Goal: Task Accomplishment & Management: Complete application form

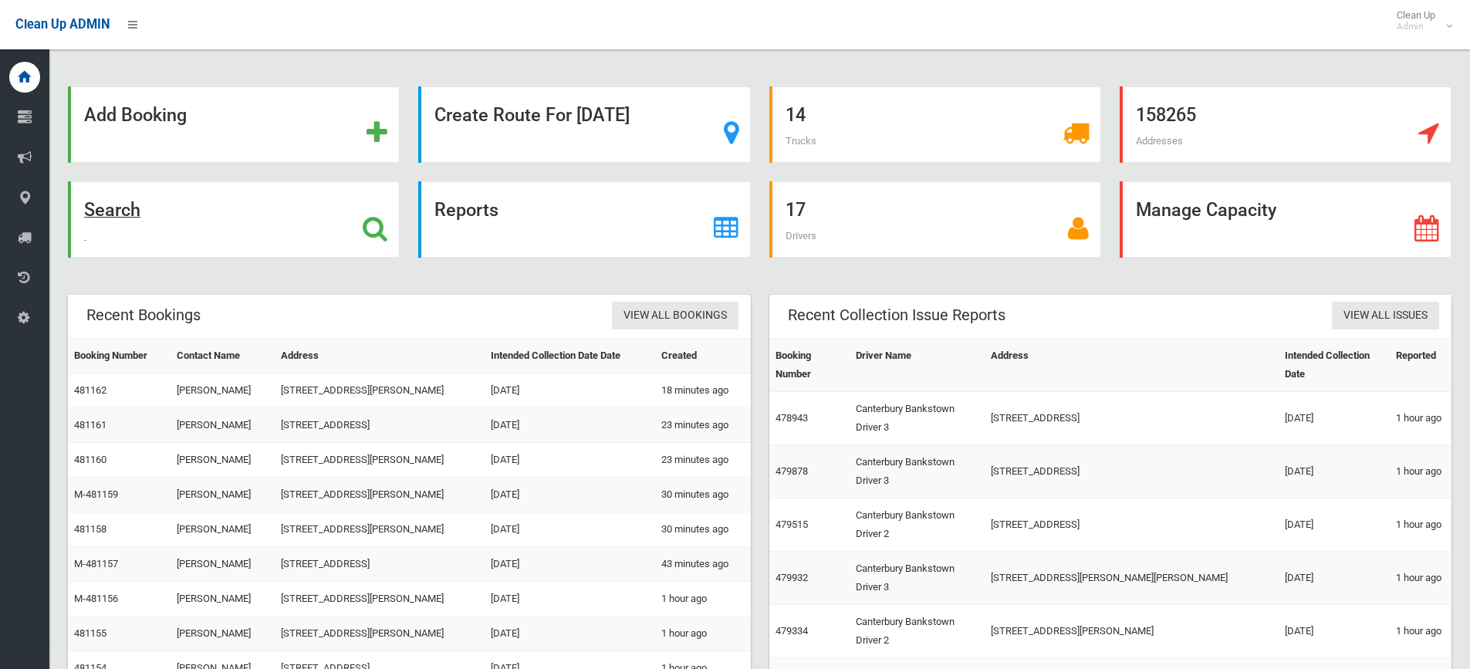
click at [378, 214] on h1 at bounding box center [375, 226] width 25 height 29
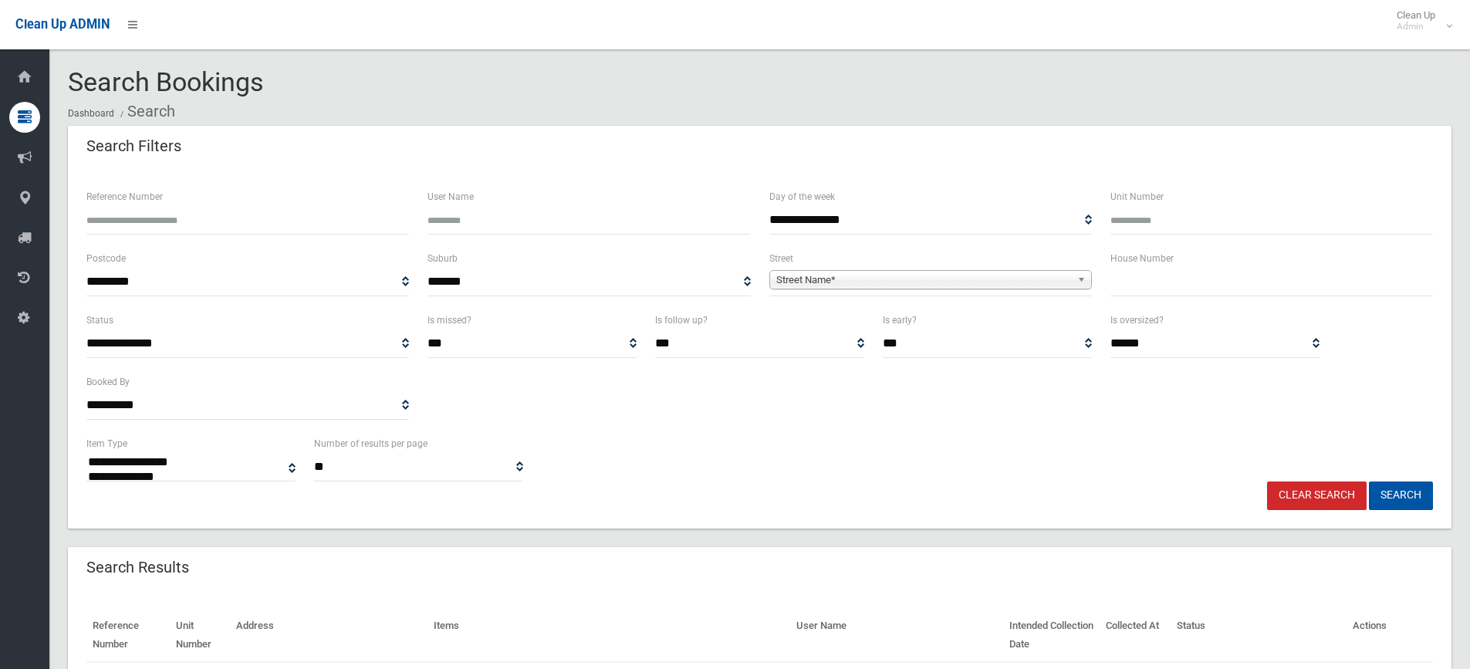
select select
click at [1149, 280] on input "text" at bounding box center [1271, 282] width 323 height 29
type input "***"
click at [1072, 275] on link "Street Name*" at bounding box center [930, 279] width 323 height 19
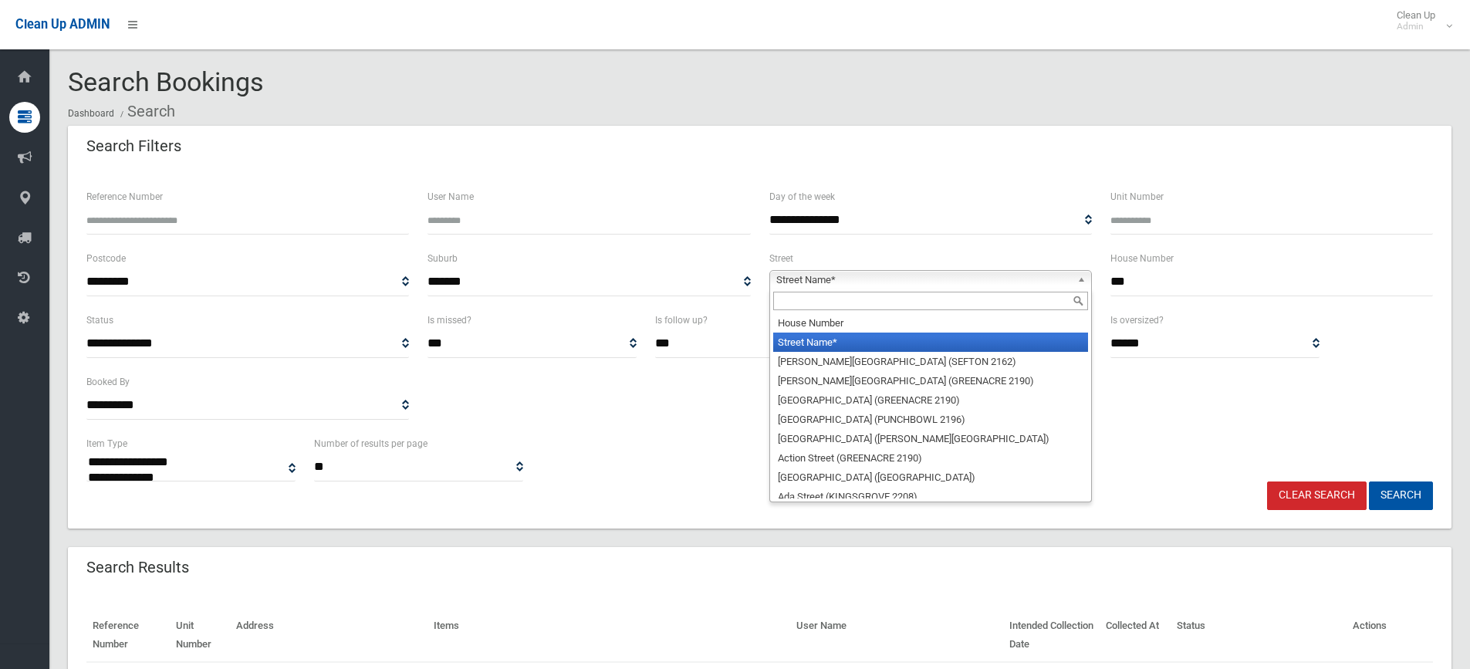
click at [958, 301] on input "text" at bounding box center [930, 301] width 315 height 19
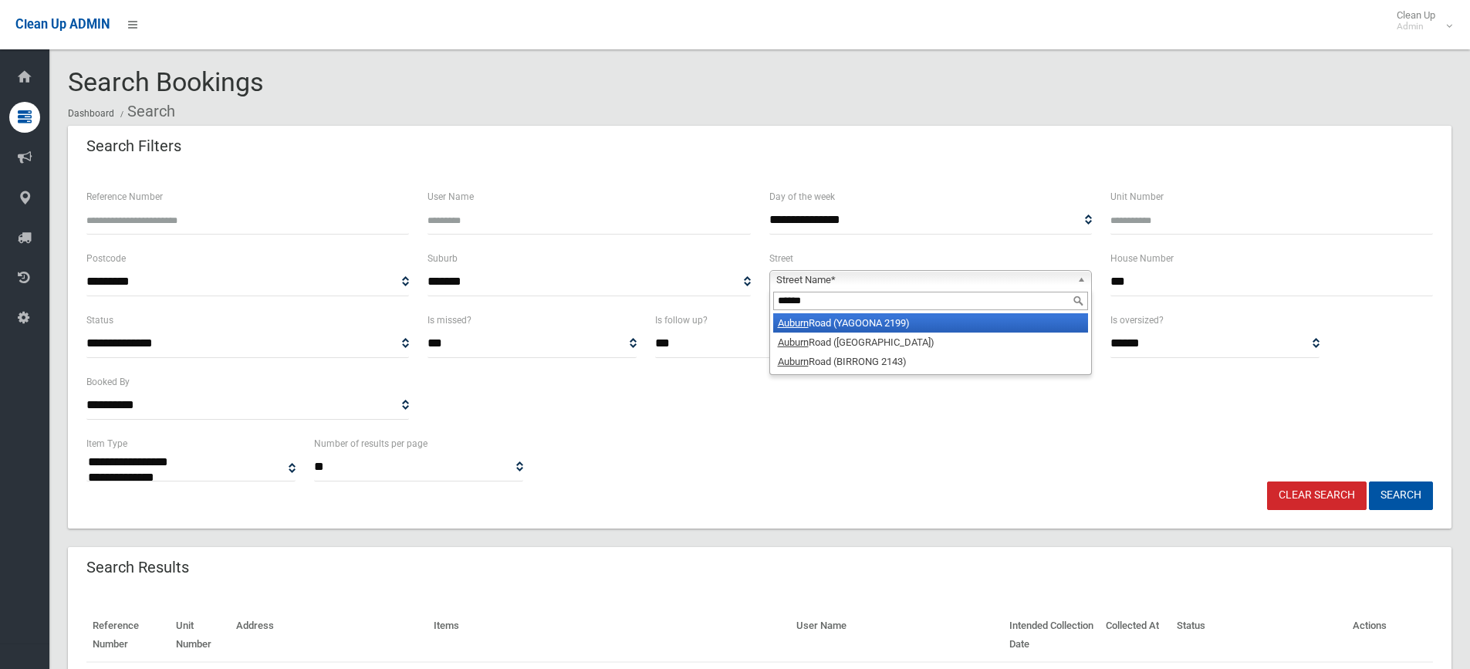
type input "******"
click at [949, 322] on li "Auburn Road (YAGOONA 2199)" at bounding box center [930, 322] width 315 height 19
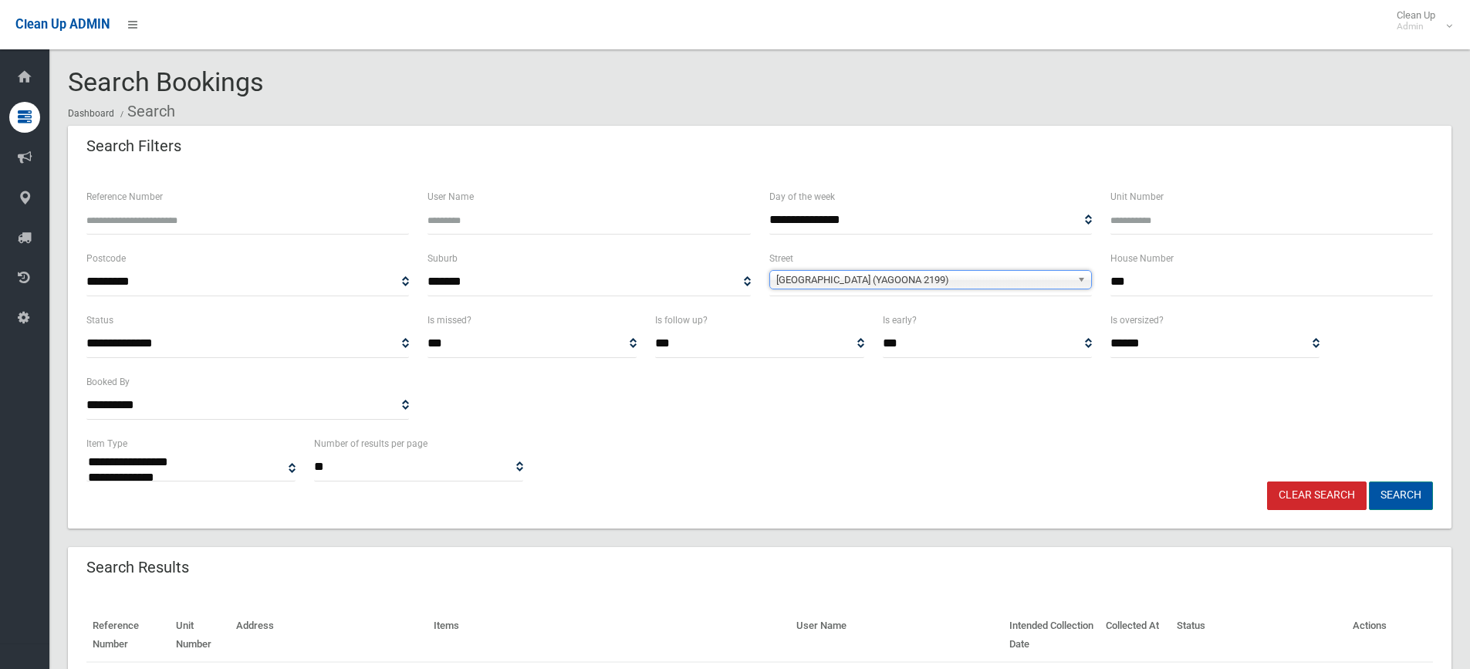
click at [1412, 495] on button "Search" at bounding box center [1401, 495] width 64 height 29
select select
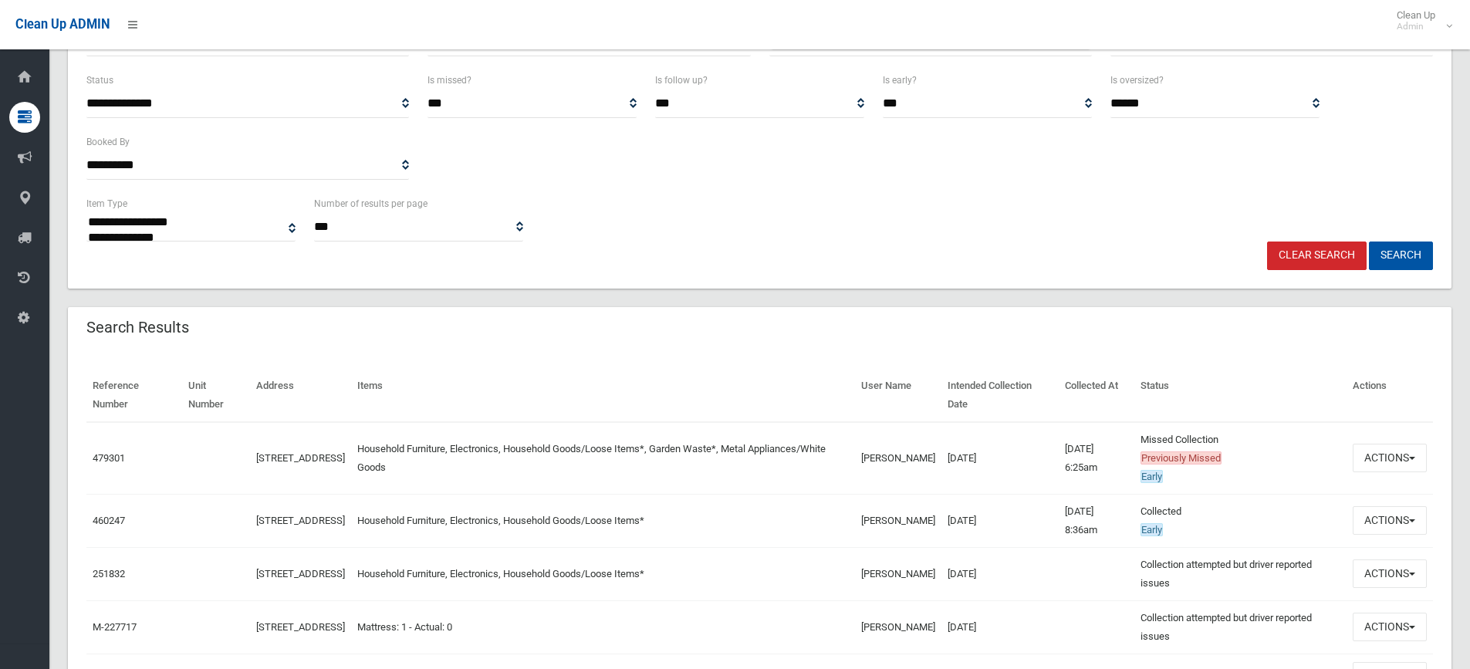
scroll to position [253, 0]
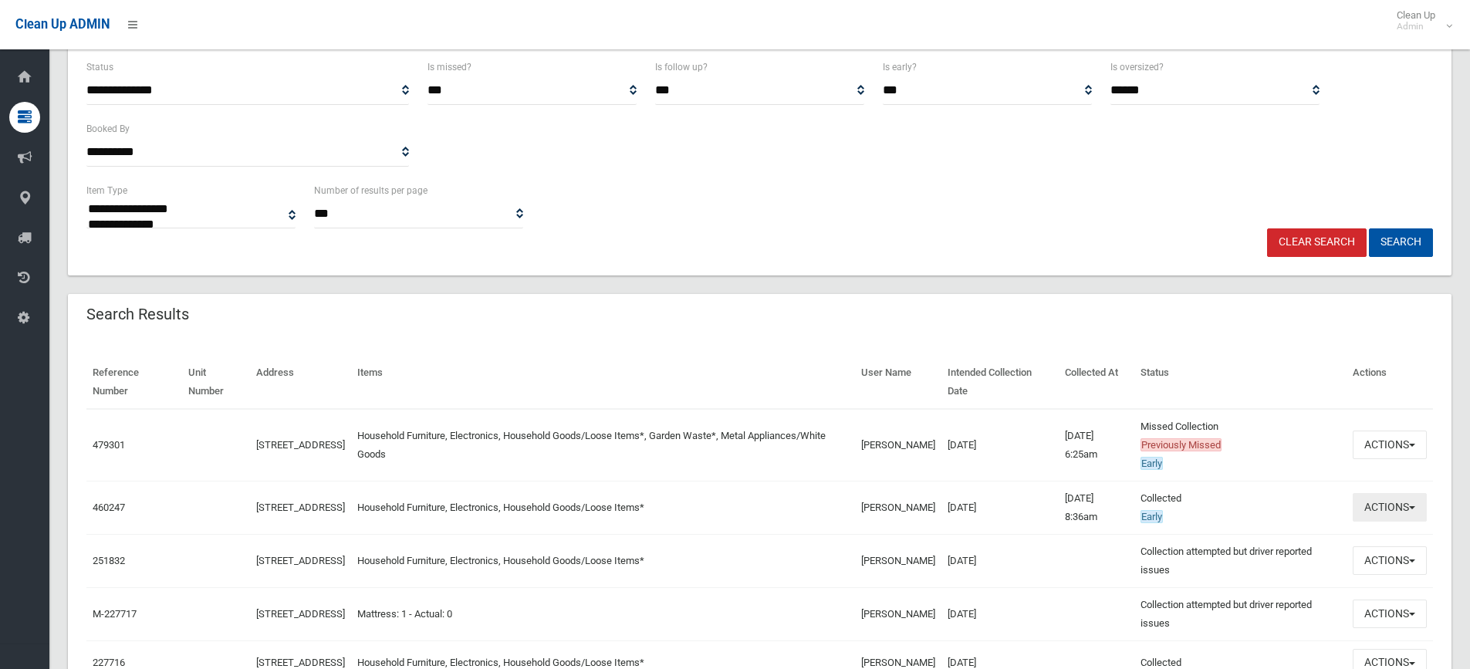
click at [1417, 508] on button "Actions" at bounding box center [1390, 507] width 74 height 29
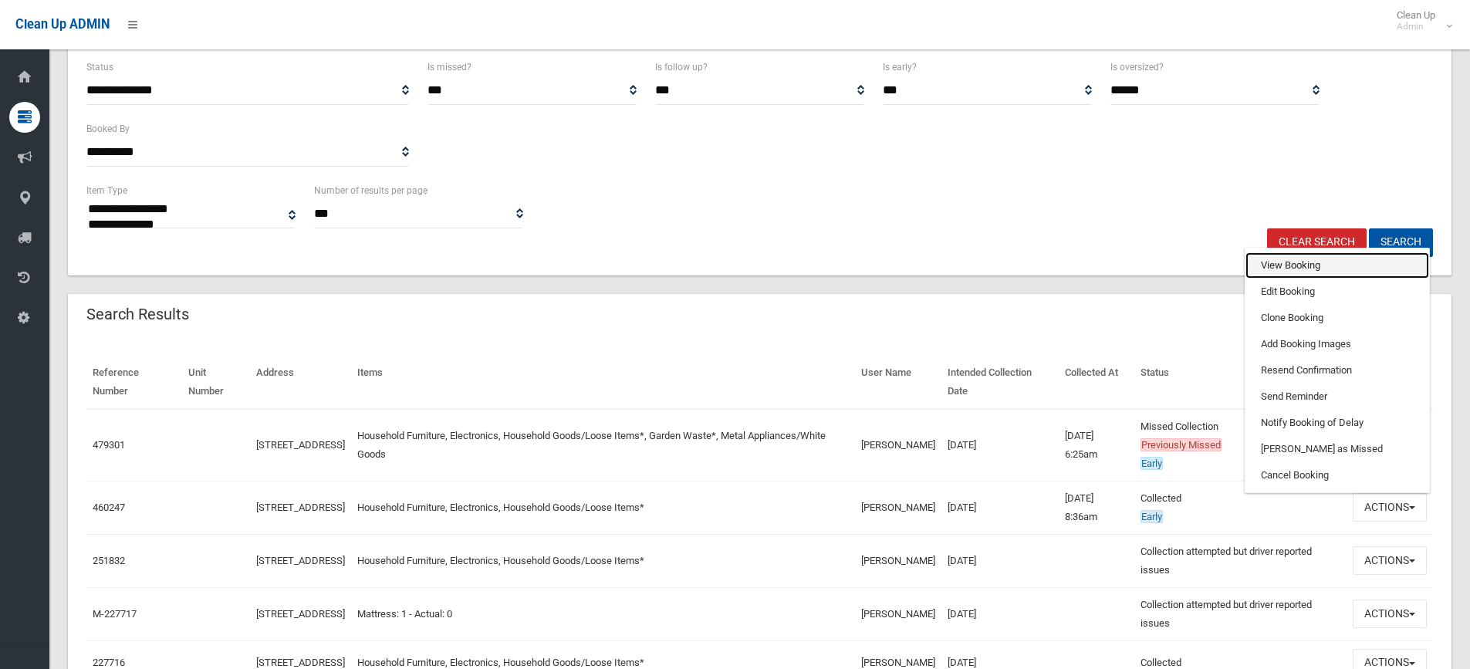
click at [1300, 266] on link "View Booking" at bounding box center [1337, 265] width 184 height 26
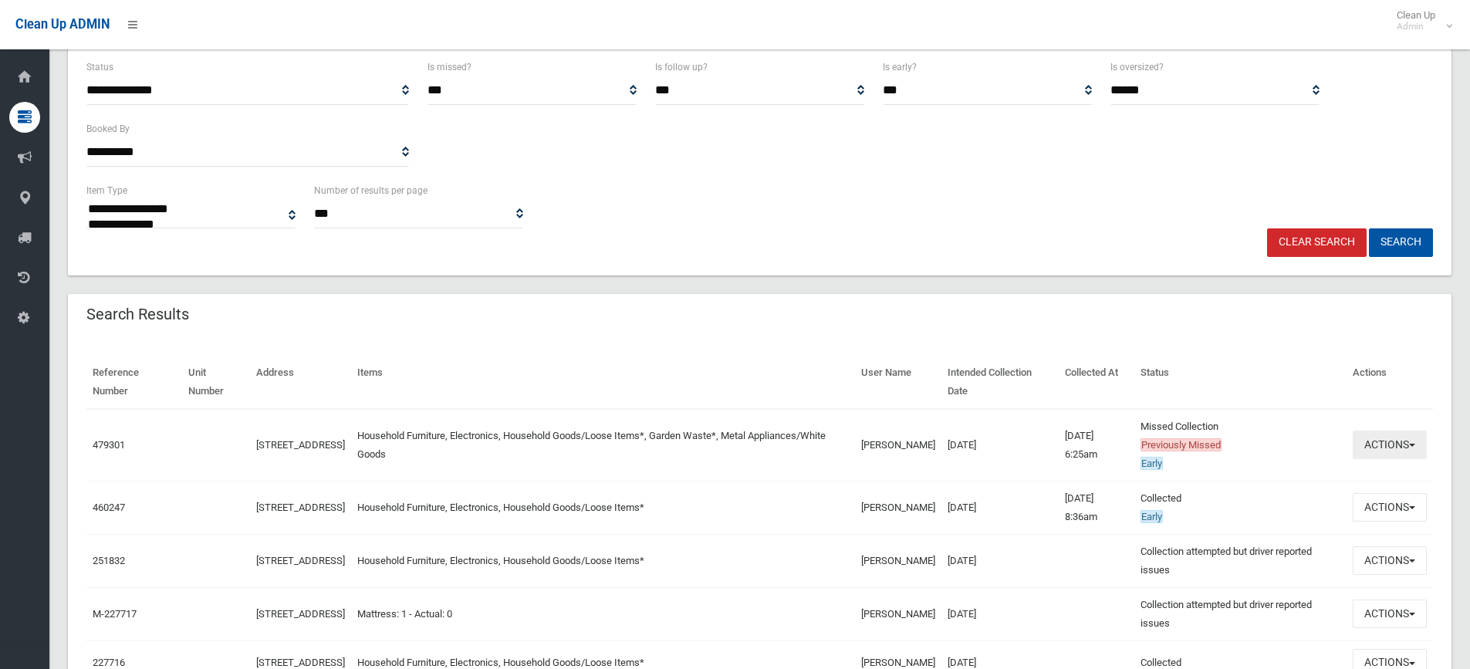
click at [1410, 441] on button "Actions" at bounding box center [1390, 445] width 74 height 29
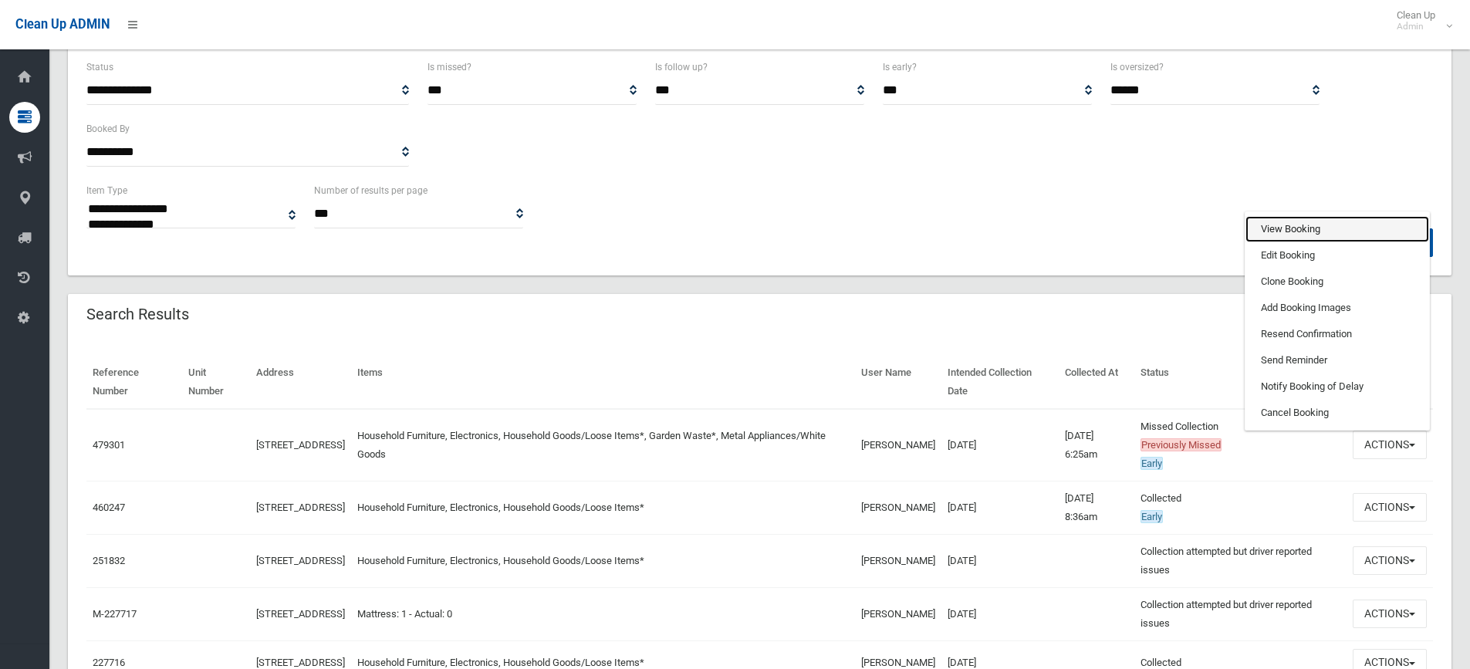
click at [1322, 234] on link "View Booking" at bounding box center [1337, 229] width 184 height 26
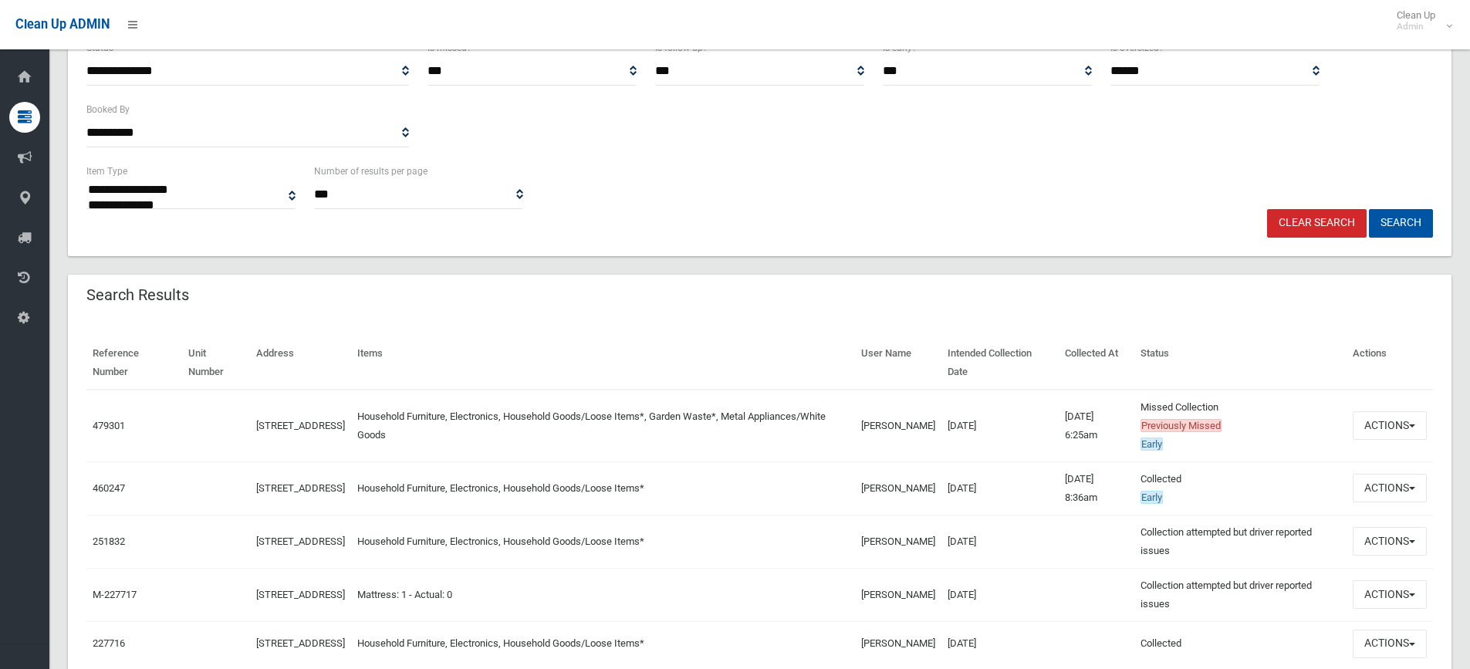
scroll to position [271, 0]
click at [1321, 225] on link "Clear Search" at bounding box center [1317, 225] width 100 height 29
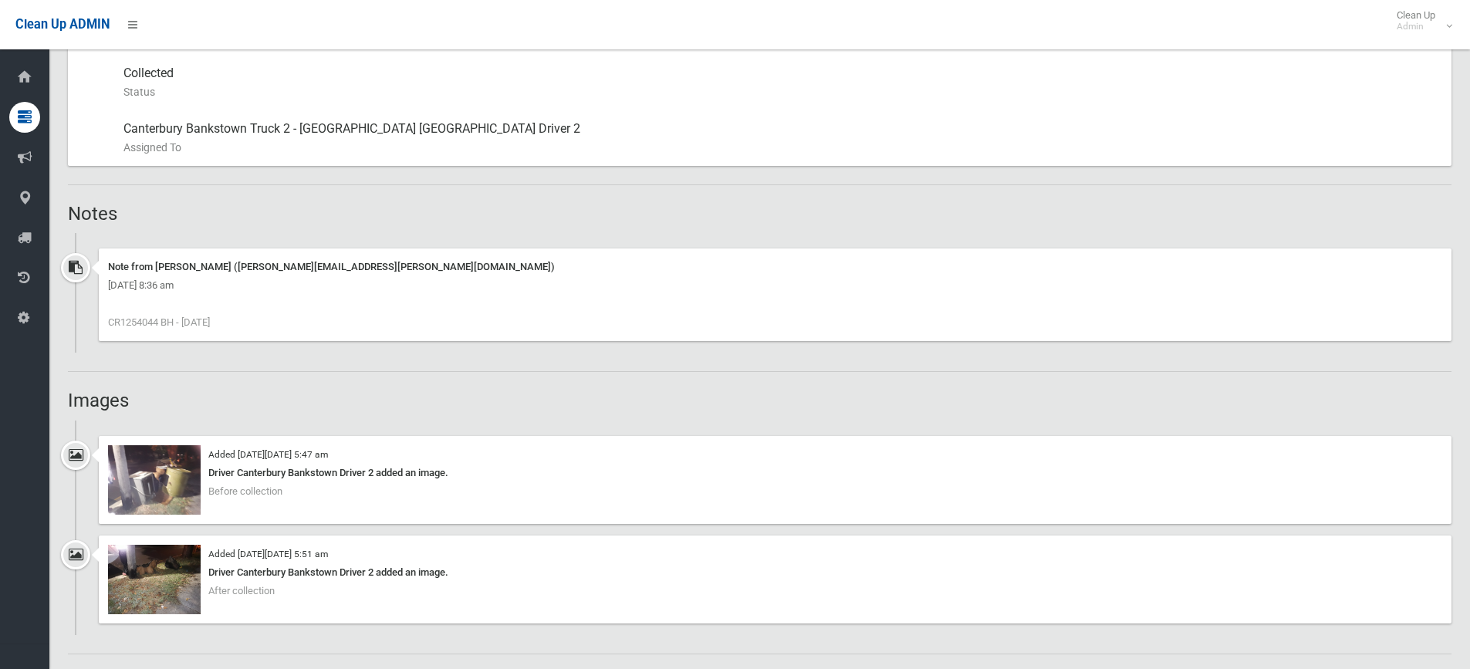
scroll to position [886, 0]
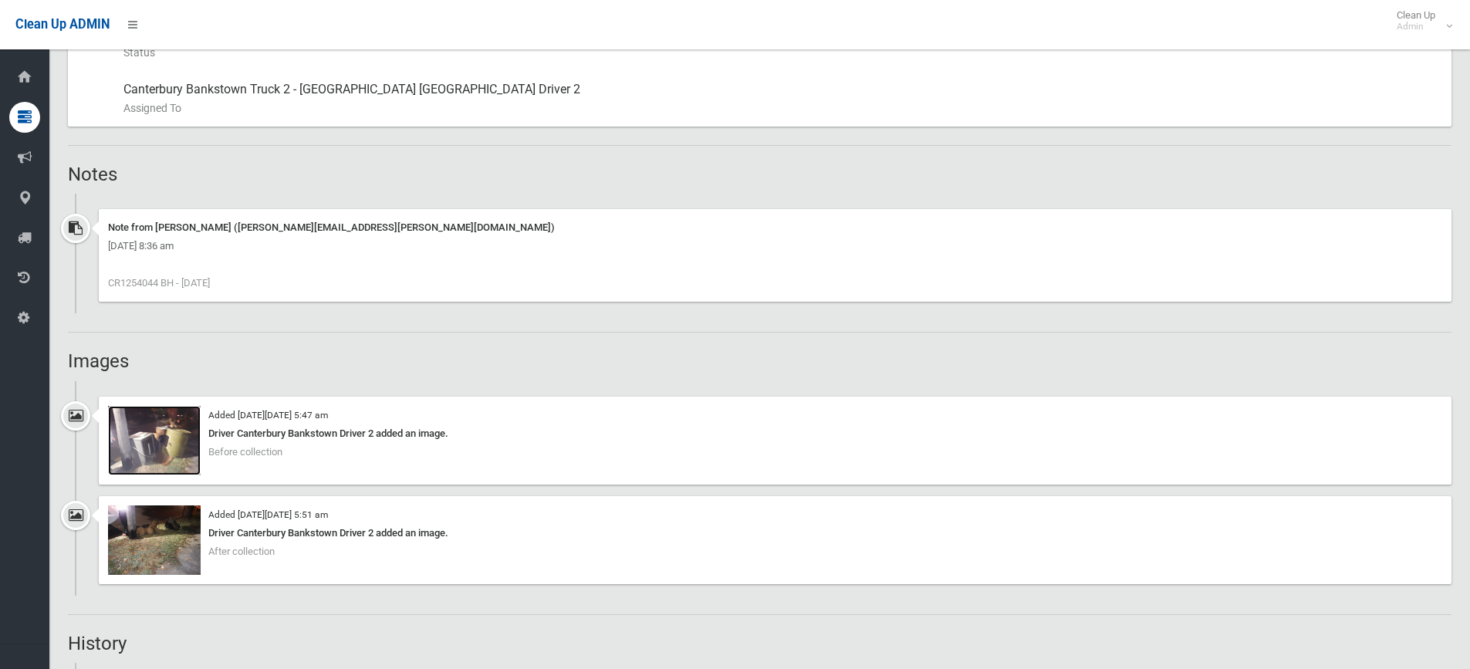
click at [167, 442] on img at bounding box center [154, 440] width 93 height 69
click at [155, 536] on img at bounding box center [154, 539] width 93 height 69
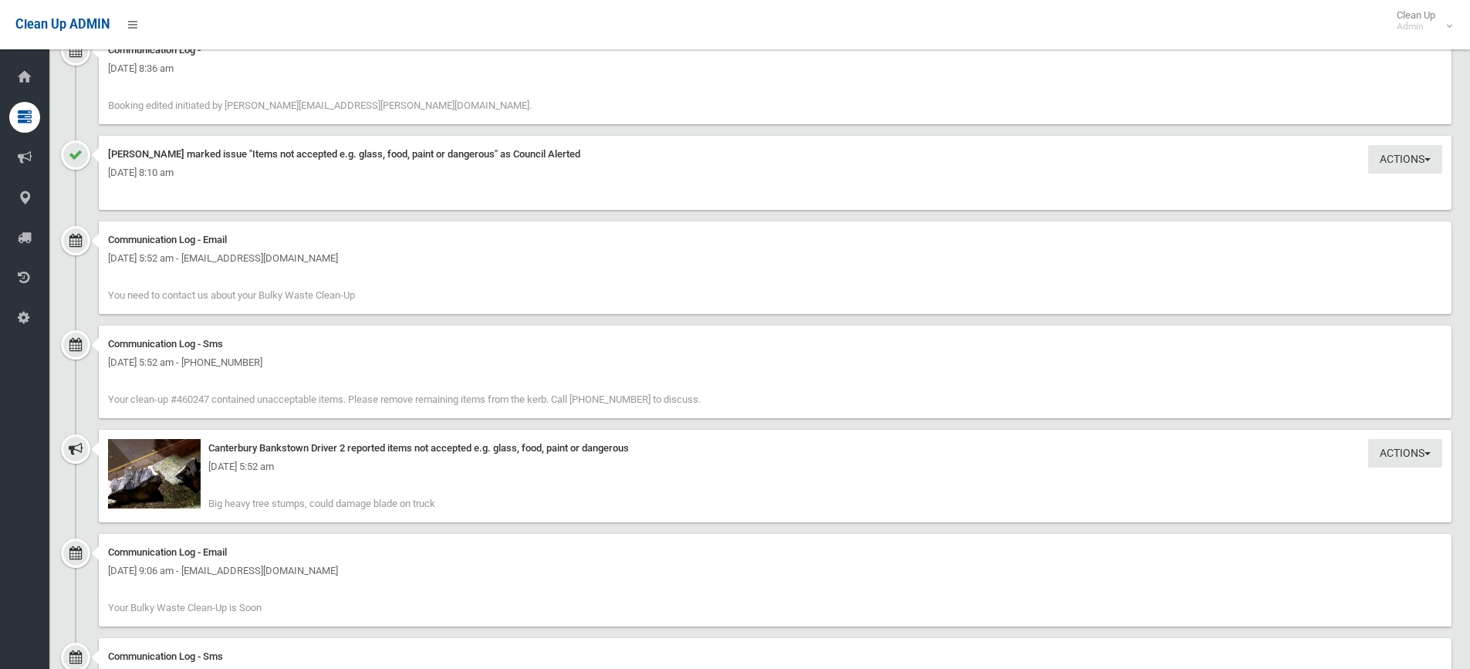
scroll to position [1658, 0]
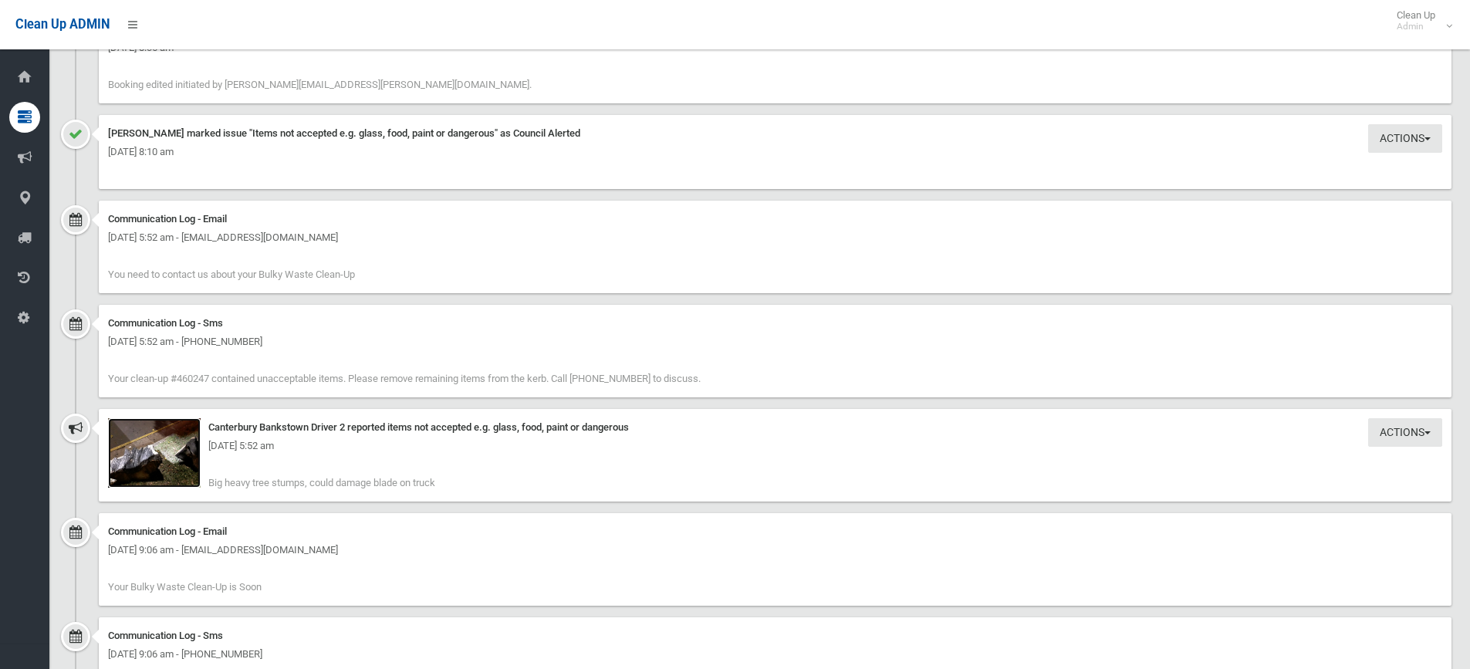
click at [153, 460] on img at bounding box center [154, 452] width 93 height 69
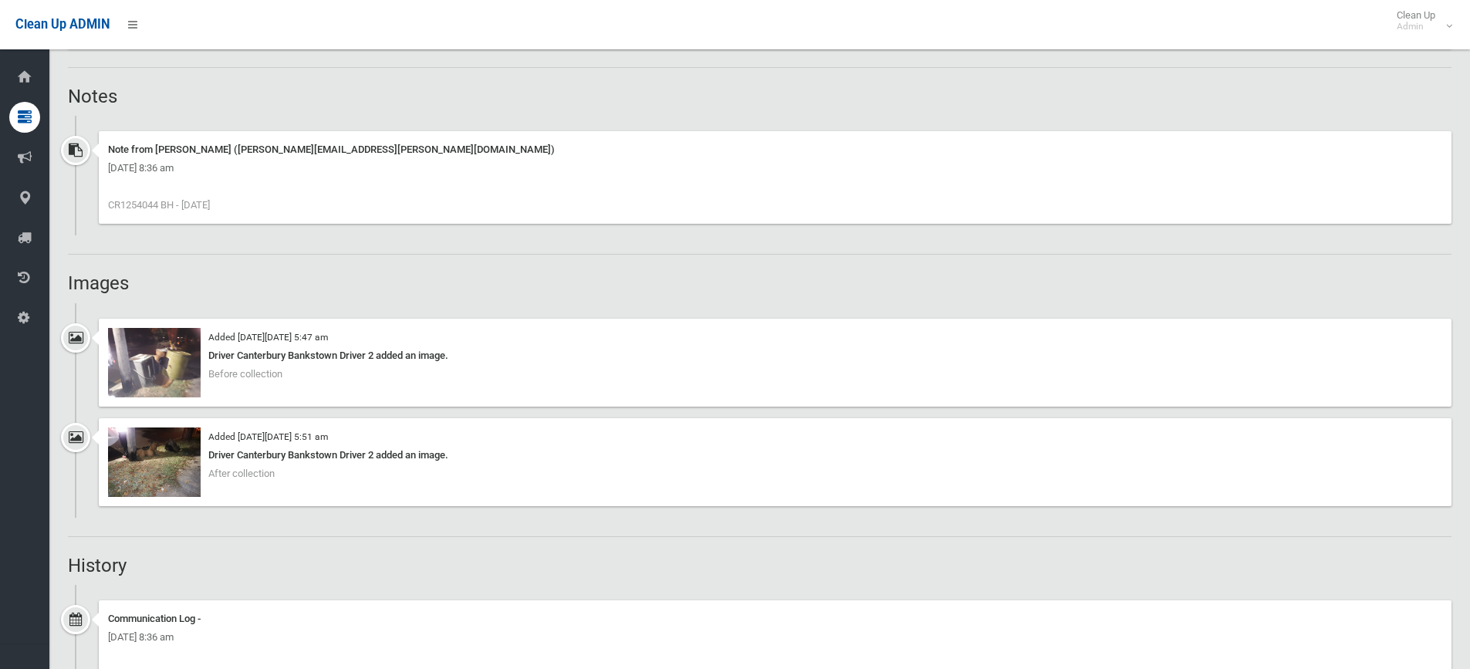
scroll to position [964, 0]
click at [164, 359] on img at bounding box center [154, 363] width 93 height 69
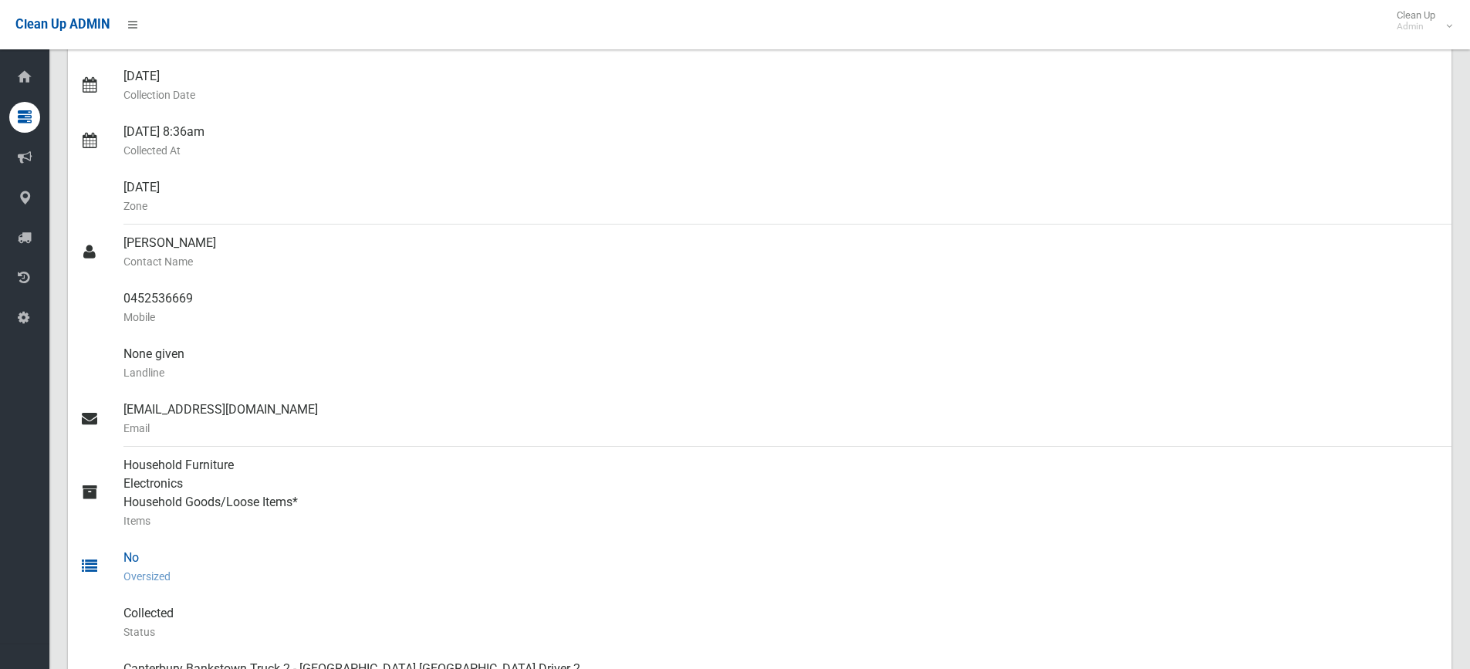
scroll to position [309, 0]
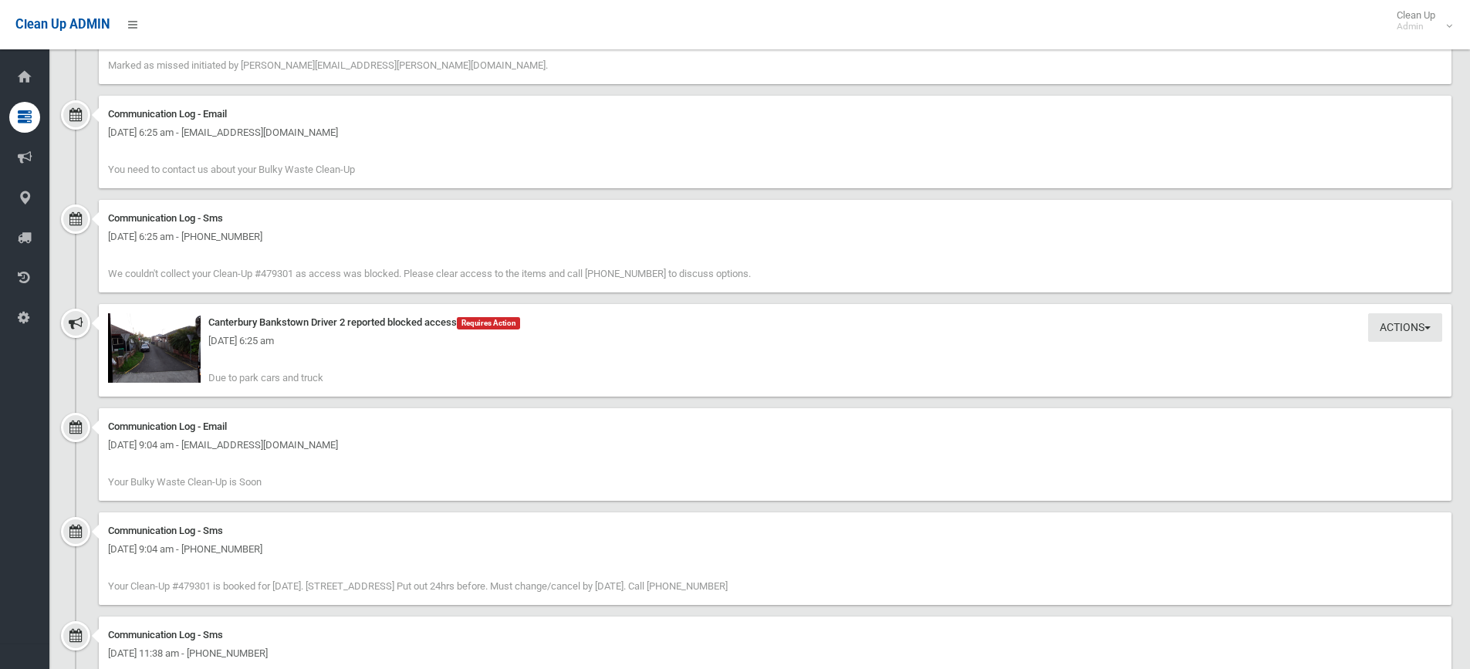
scroll to position [1312, 0]
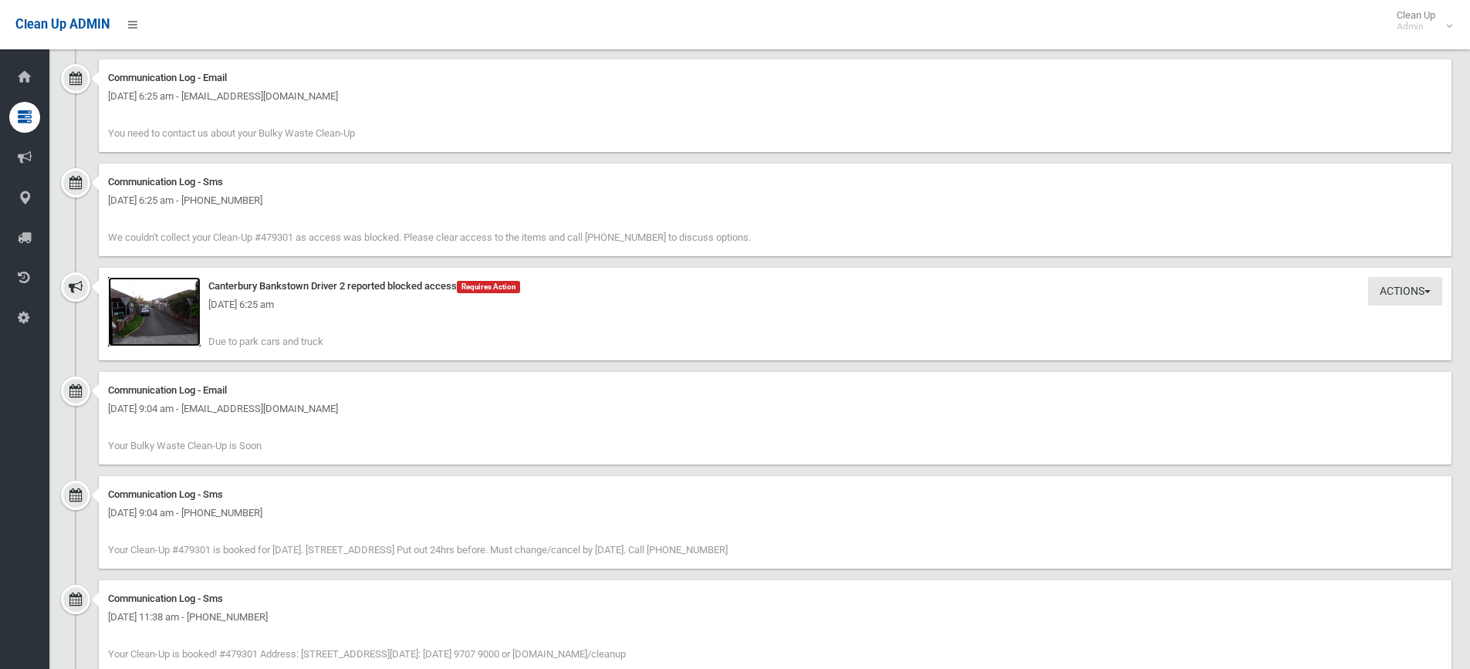
click at [161, 317] on img at bounding box center [154, 311] width 93 height 69
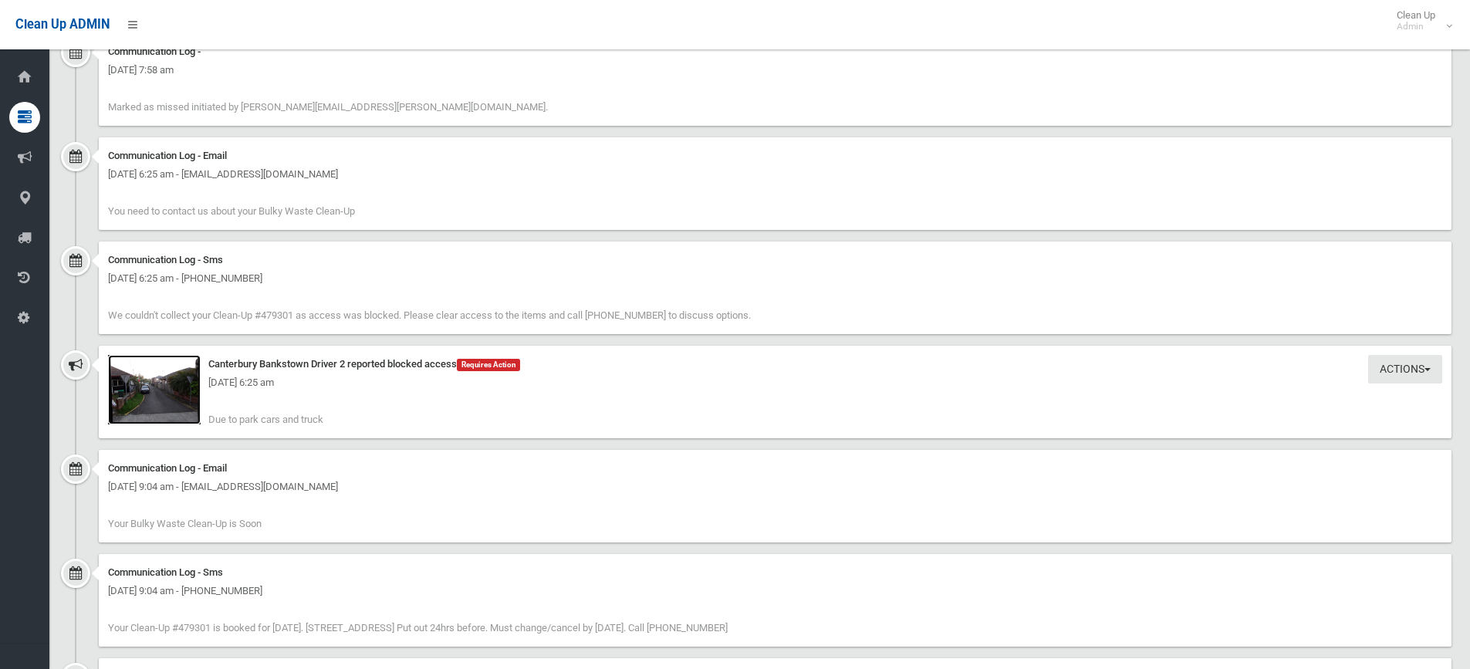
scroll to position [1234, 0]
click at [150, 383] on div "Tuesday 26th August 2025 - 6:25 am" at bounding box center [775, 382] width 1334 height 19
click at [154, 393] on img at bounding box center [154, 388] width 93 height 69
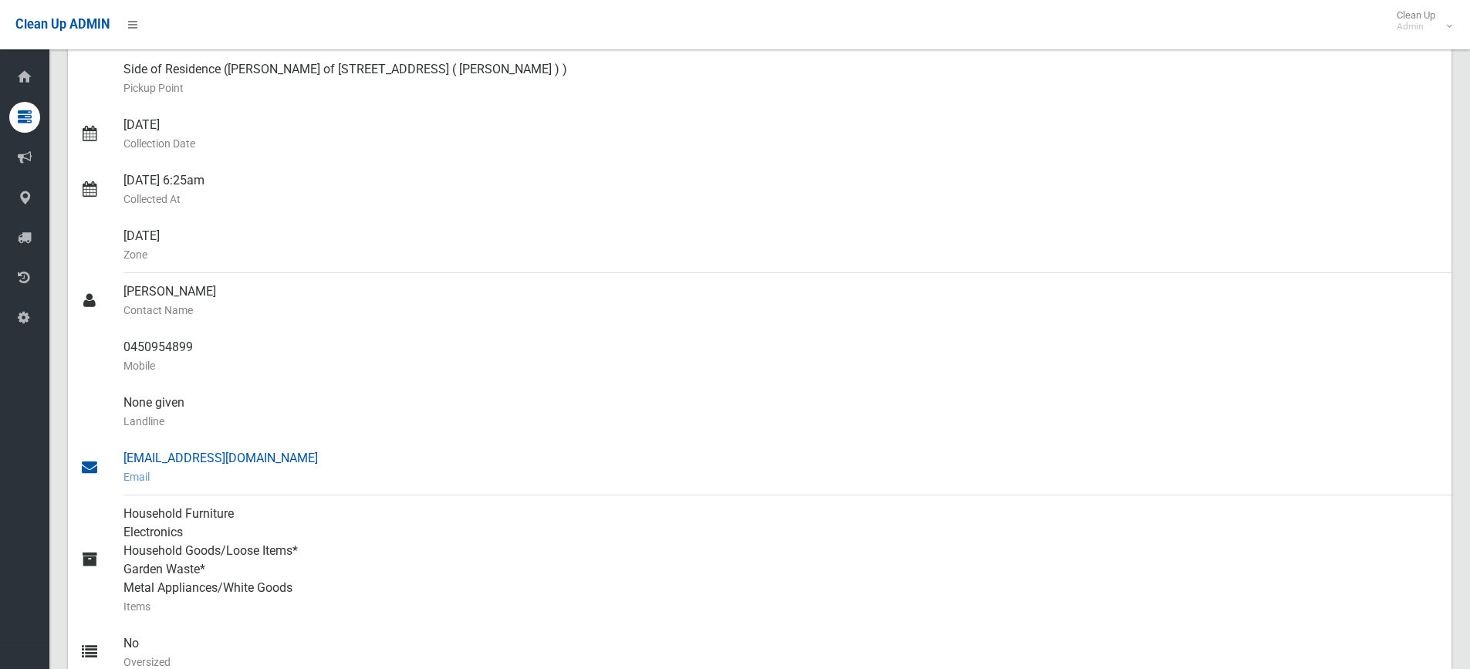
scroll to position [231, 0]
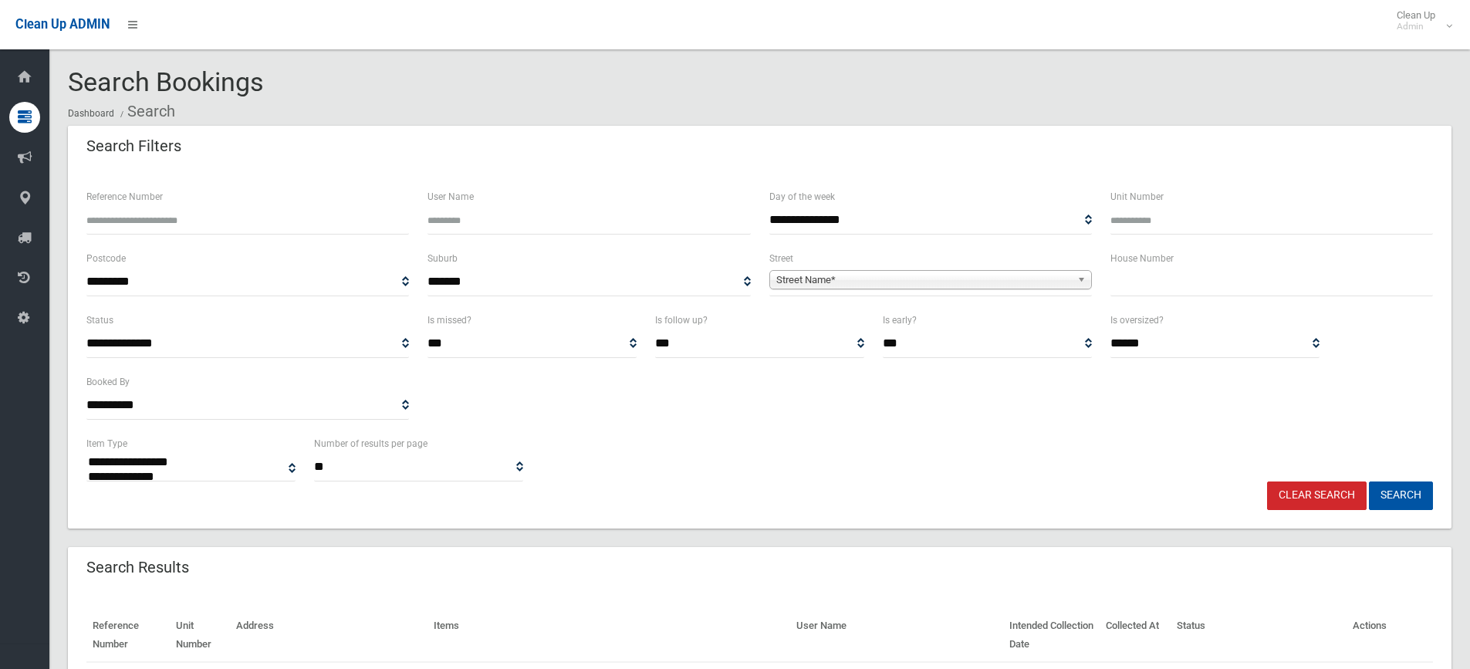
select select
click at [1175, 282] on input "text" at bounding box center [1271, 282] width 323 height 29
type input "**"
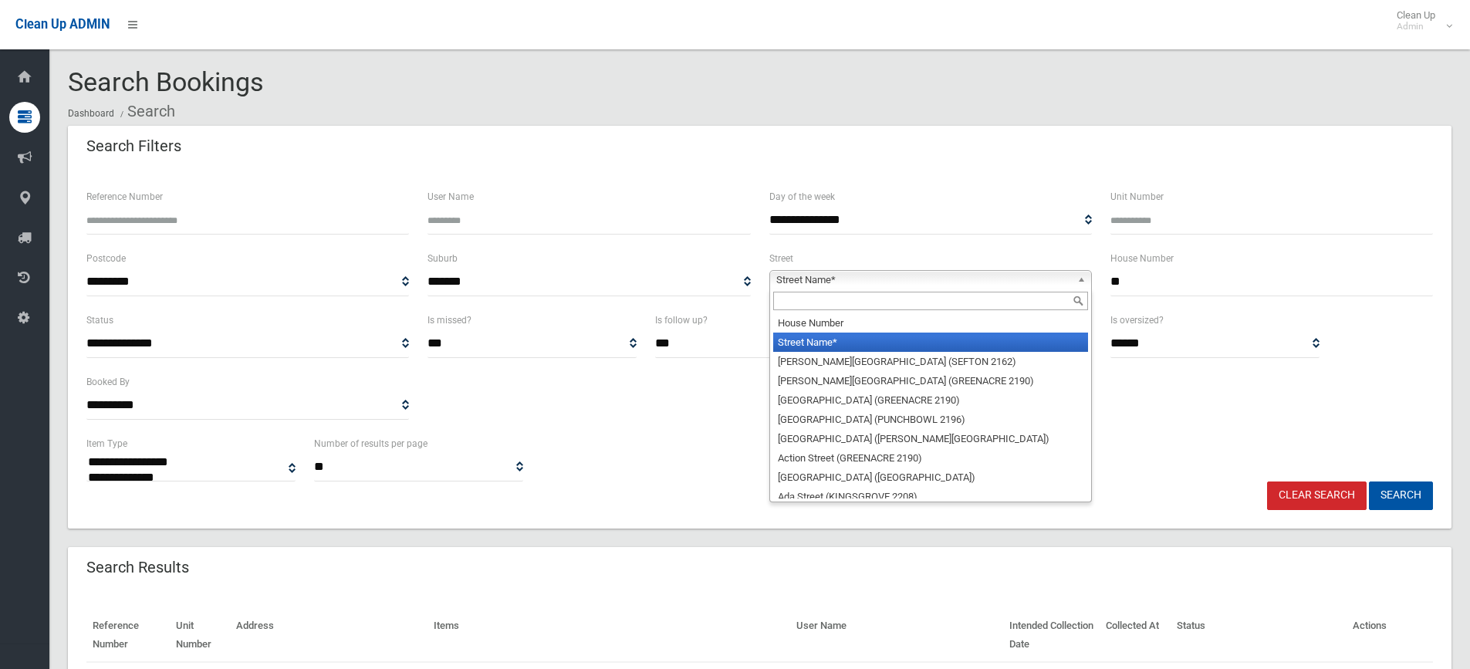
click at [1082, 280] on b at bounding box center [1084, 280] width 14 height 18
click at [968, 304] on input "text" at bounding box center [930, 301] width 315 height 19
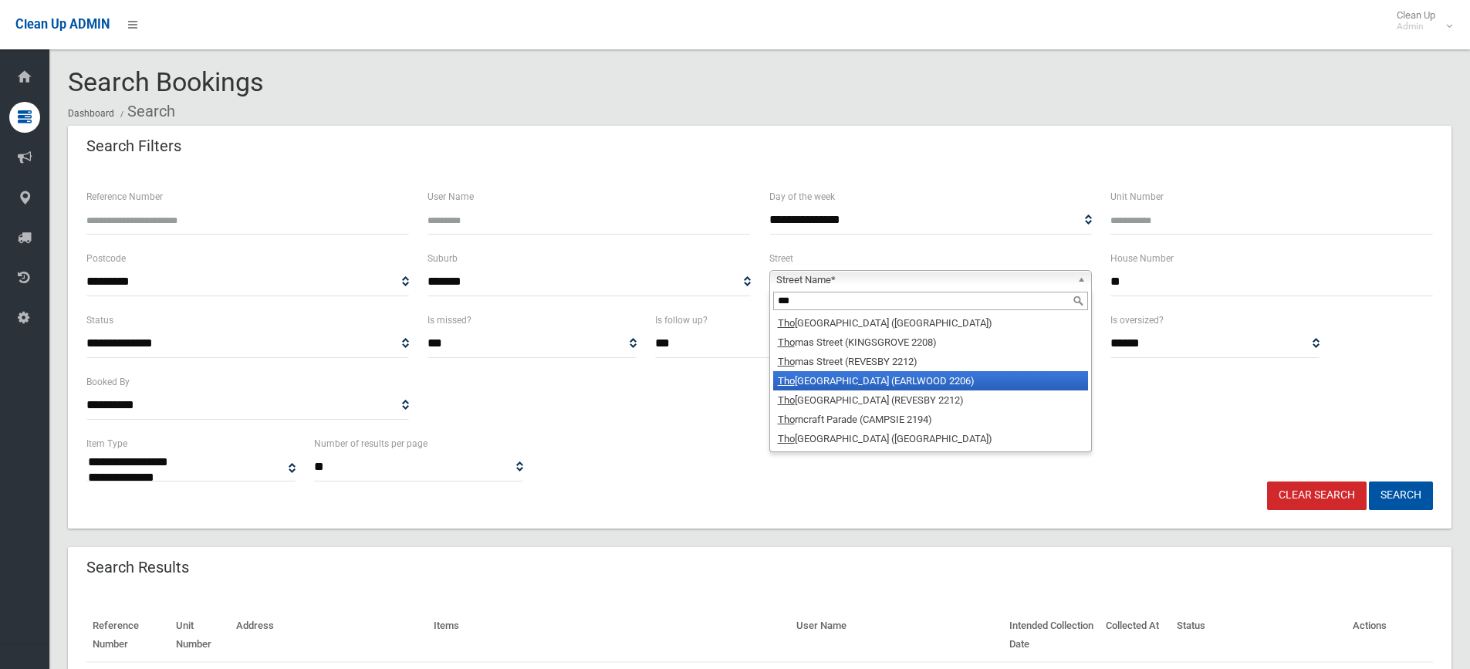
type input "***"
click at [928, 381] on li "Tho mpson Street (EARLWOOD 2206)" at bounding box center [930, 380] width 315 height 19
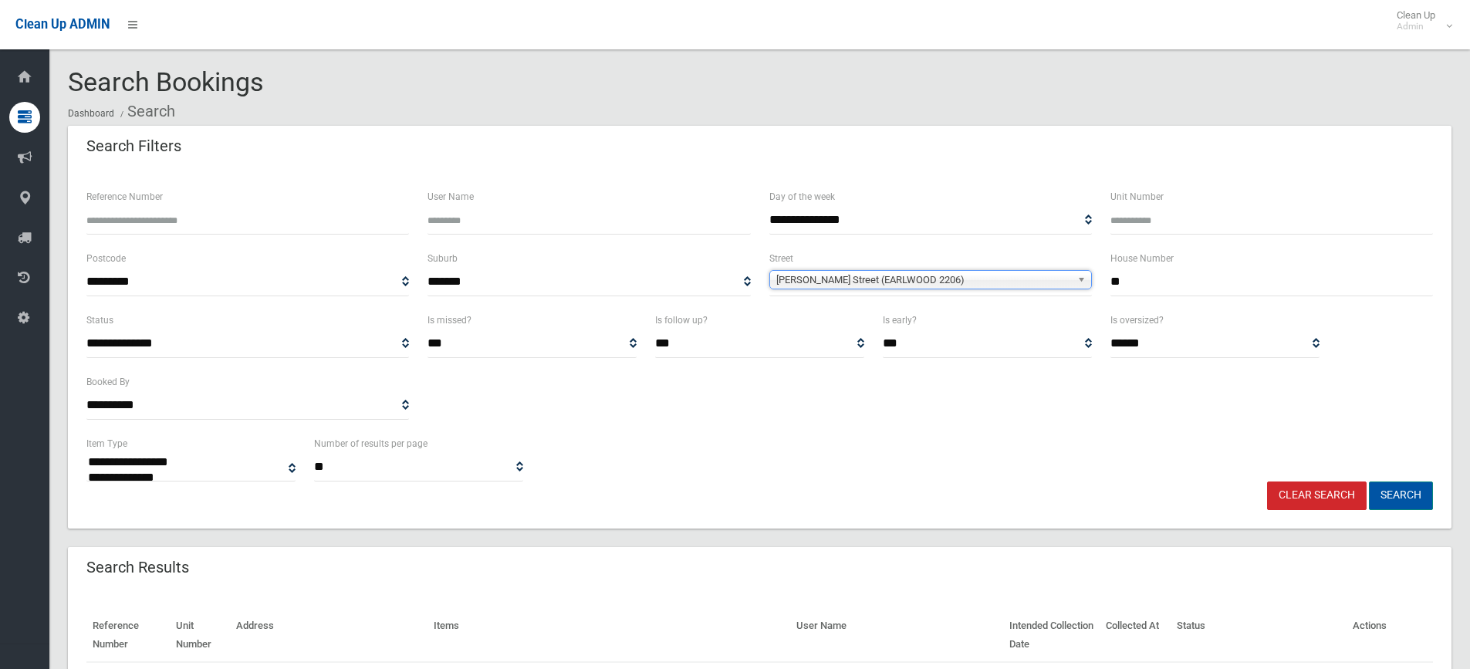
click at [1396, 495] on button "Search" at bounding box center [1401, 495] width 64 height 29
select select
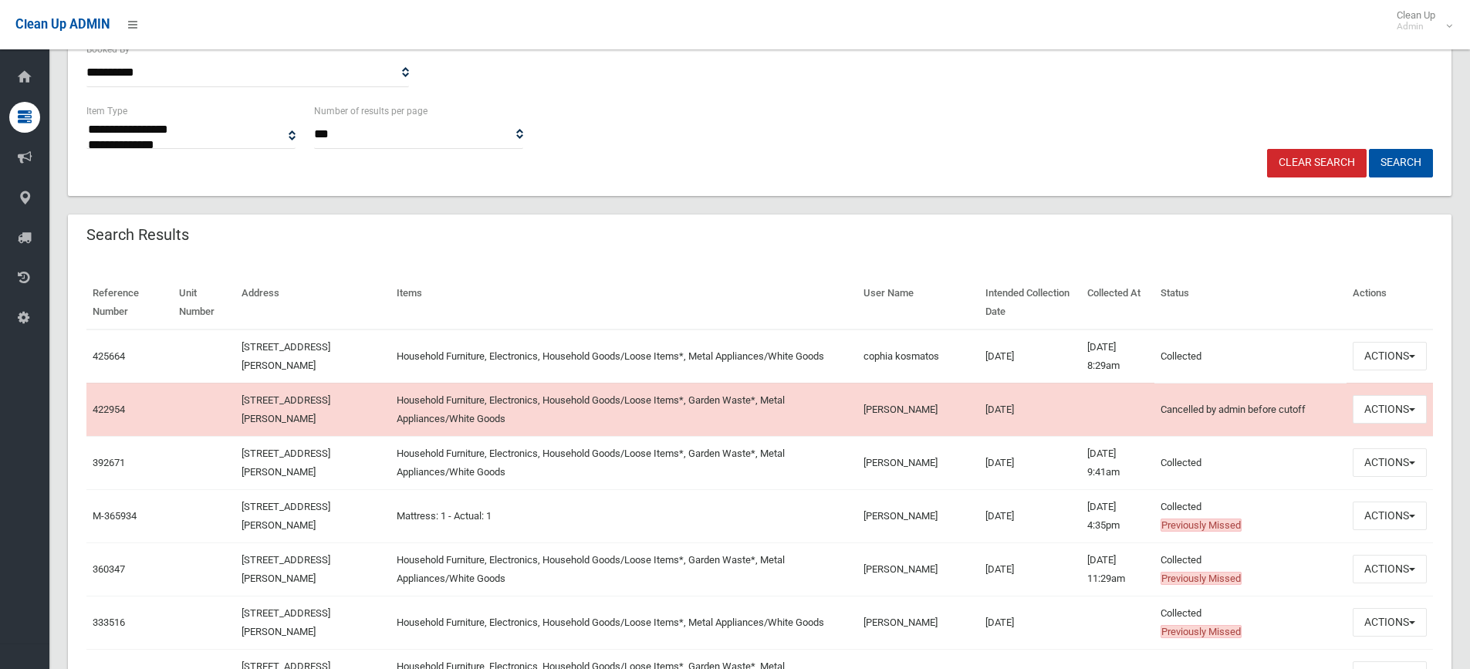
scroll to position [419, 0]
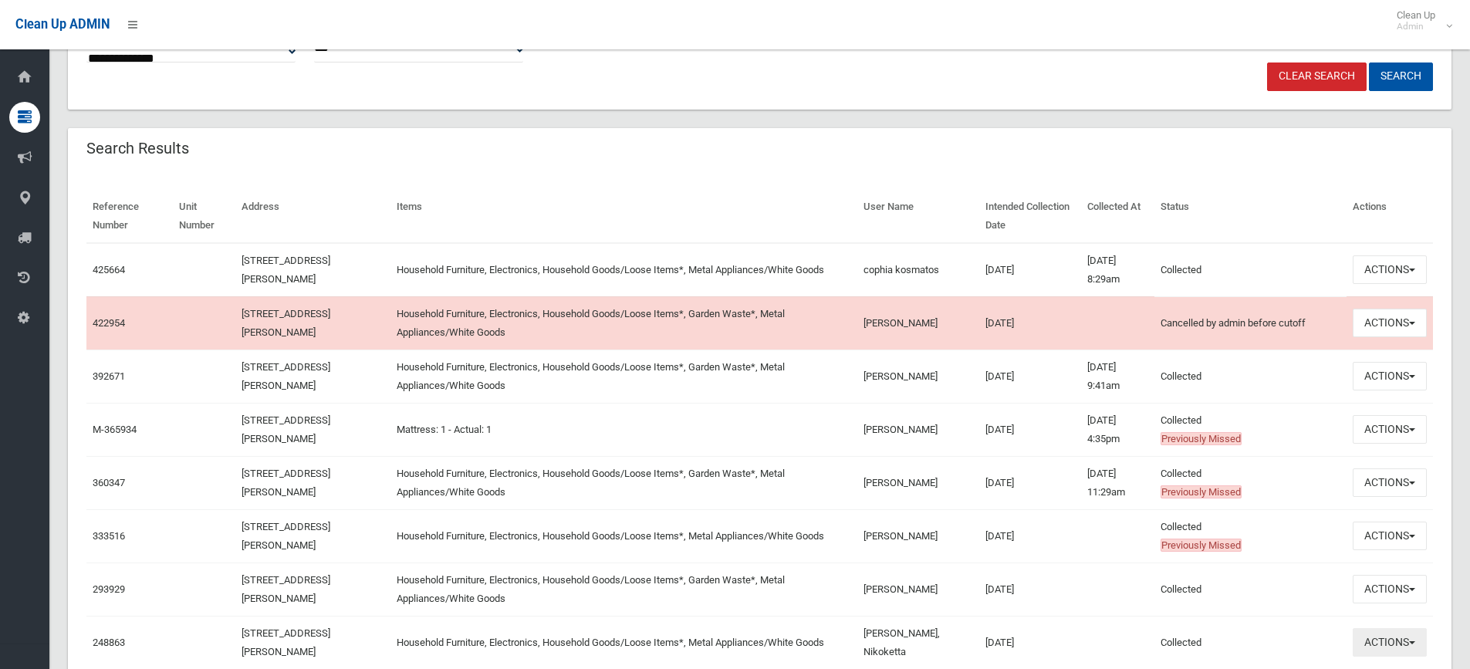
click at [1412, 639] on button "Actions" at bounding box center [1390, 642] width 74 height 29
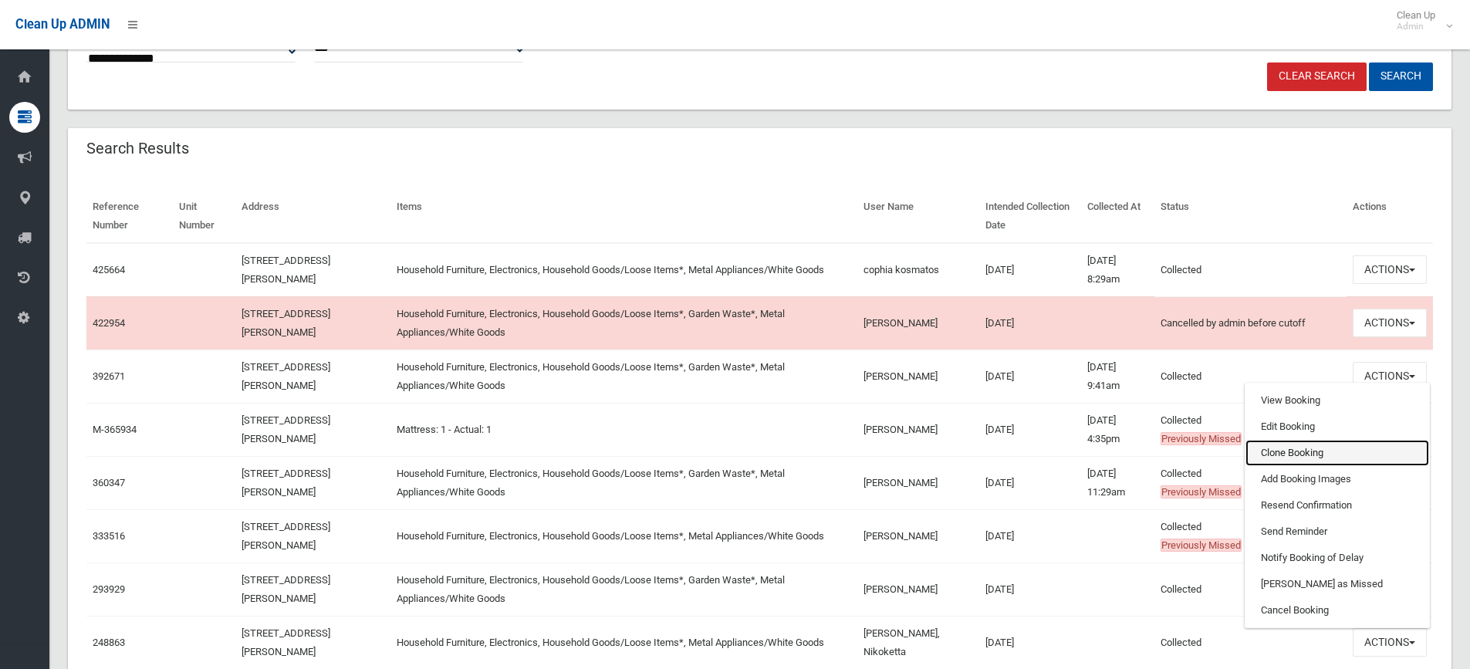
click at [1352, 451] on link "Clone Booking" at bounding box center [1337, 453] width 184 height 26
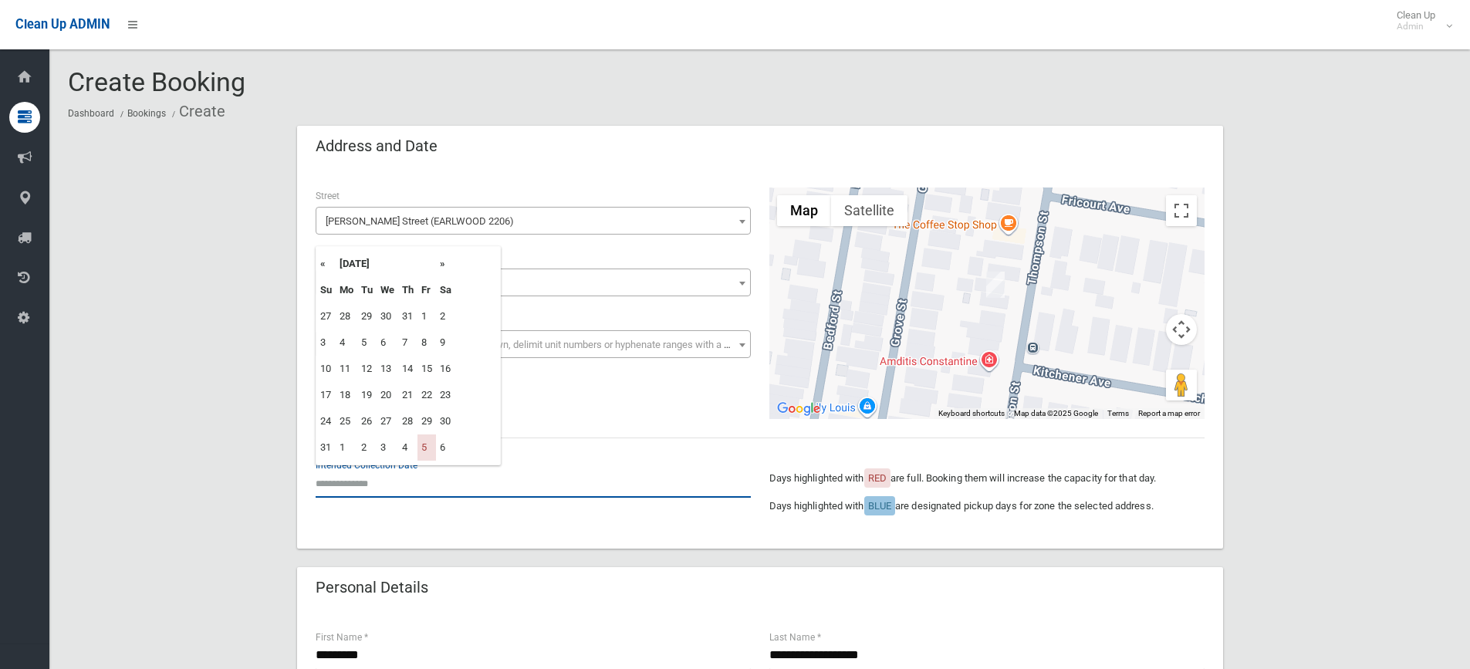
click at [333, 487] on input "text" at bounding box center [533, 483] width 435 height 29
click at [443, 264] on th "»" at bounding box center [445, 264] width 19 height 26
click at [428, 366] on td "19" at bounding box center [426, 369] width 19 height 26
type input "**********"
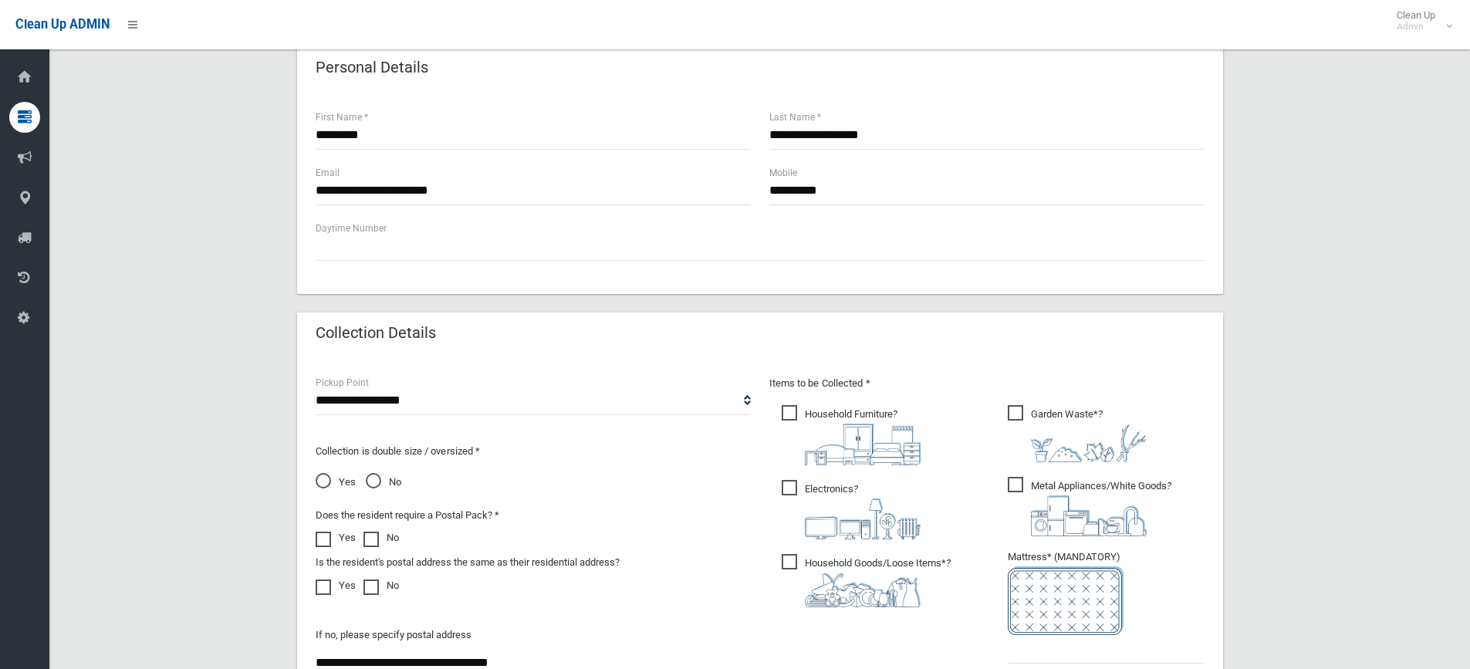
scroll to position [540, 0]
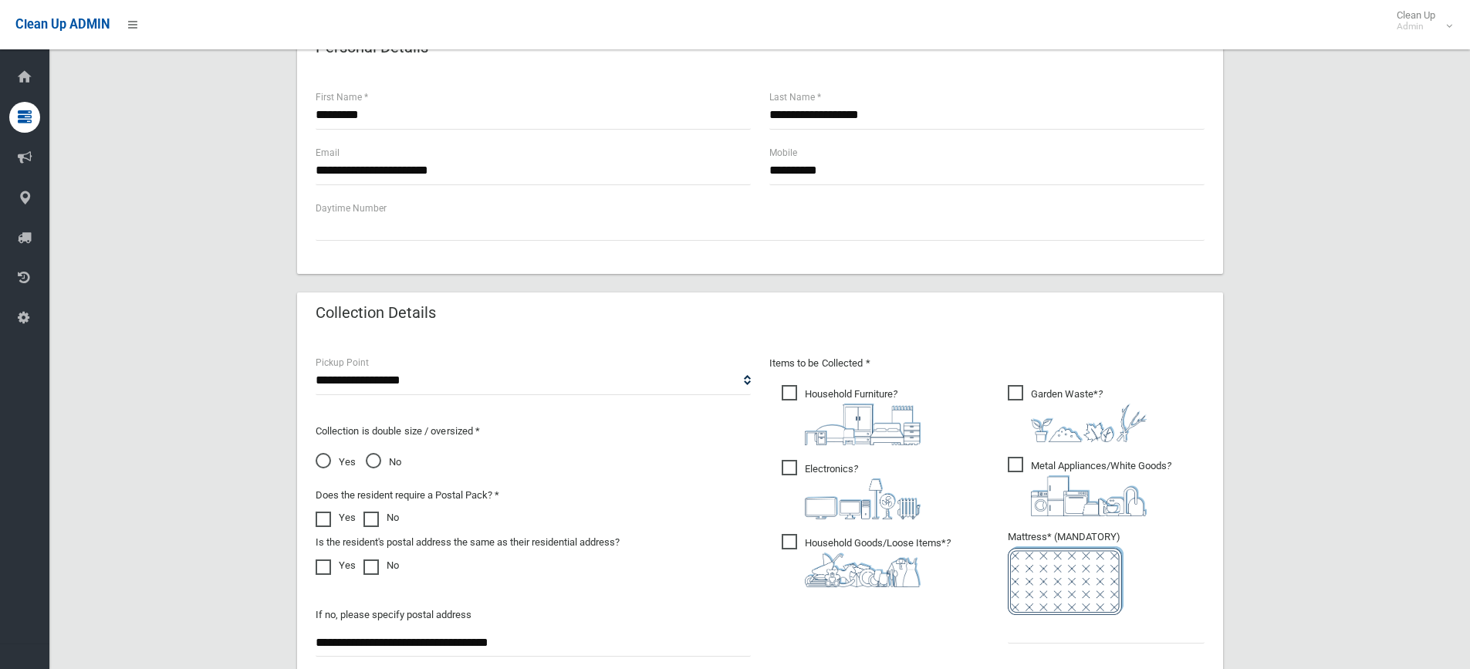
click at [1016, 393] on span "Garden Waste* ?" at bounding box center [1077, 413] width 139 height 57
click at [1054, 630] on input "text" at bounding box center [1106, 629] width 197 height 29
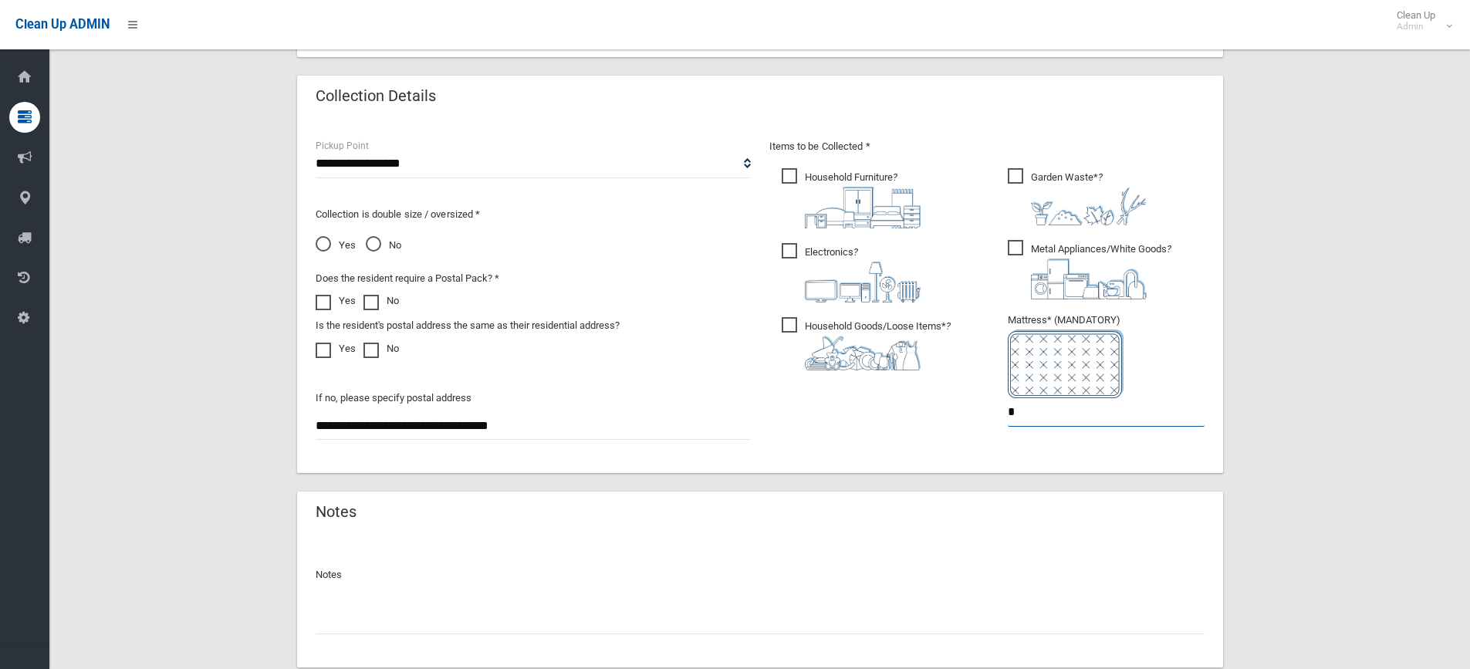
scroll to position [858, 0]
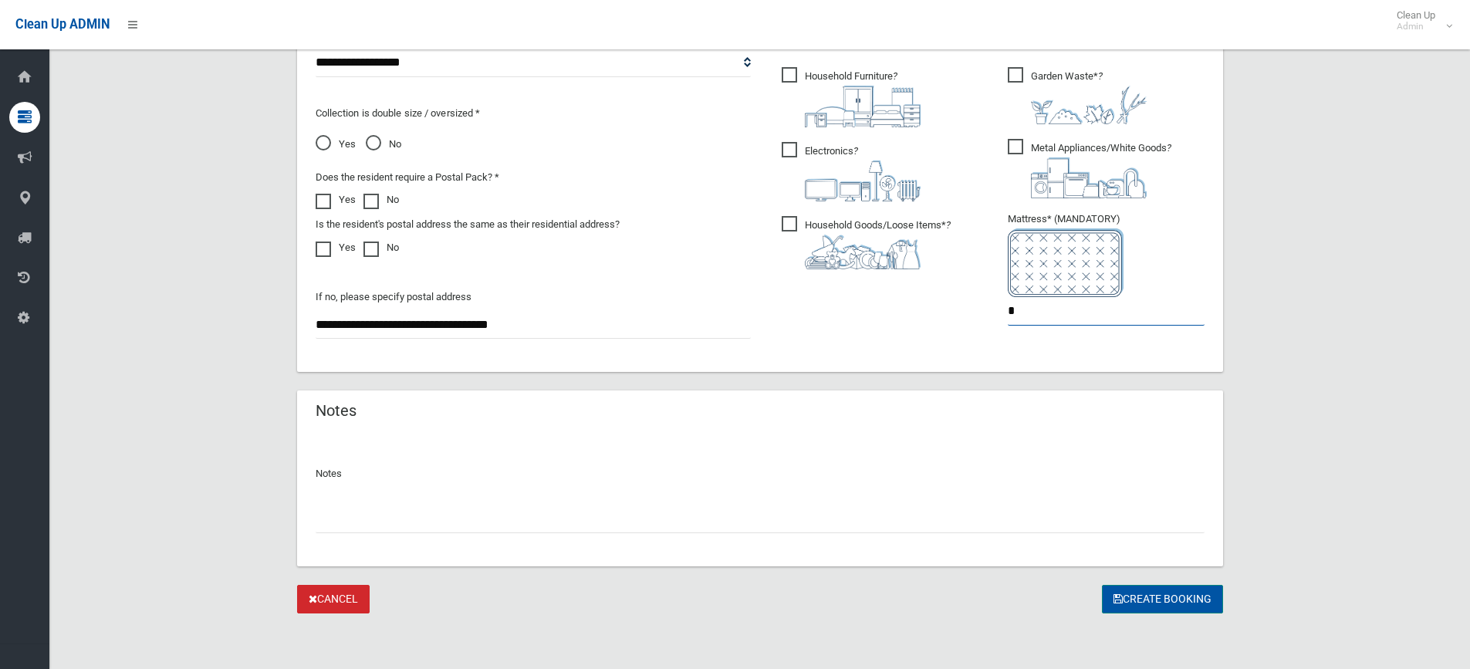
type input "*"
click at [1166, 595] on button "Create Booking" at bounding box center [1162, 599] width 121 height 29
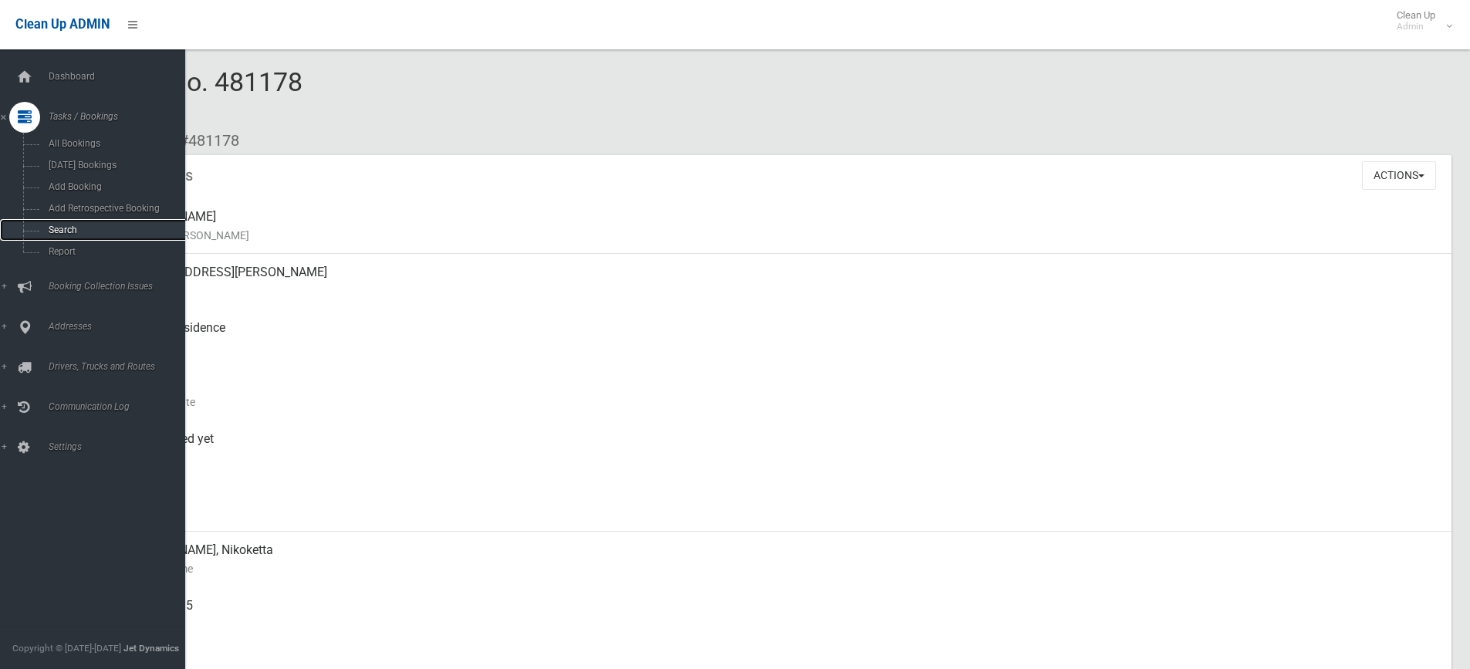
click at [73, 228] on span "Search" at bounding box center [114, 230] width 140 height 11
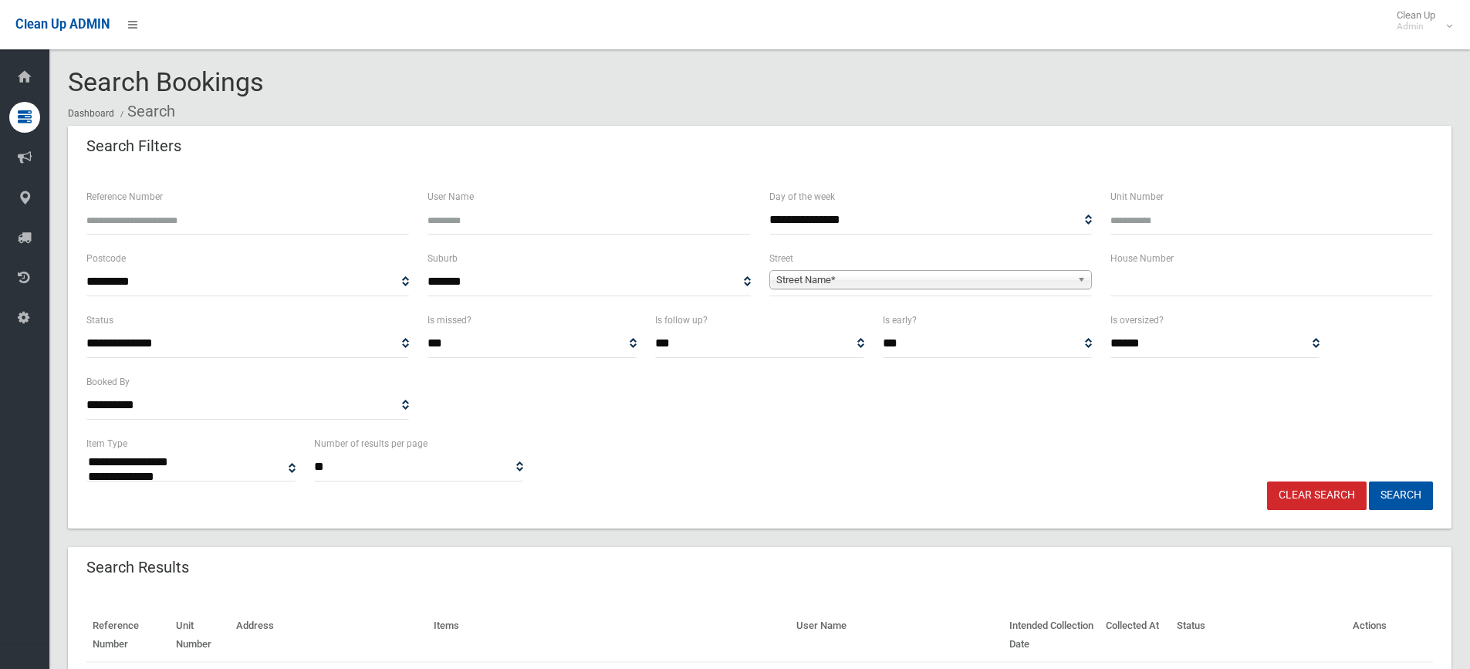
select select
click at [1156, 279] on input "text" at bounding box center [1271, 282] width 323 height 29
type input "**"
click at [1081, 278] on b at bounding box center [1084, 280] width 14 height 18
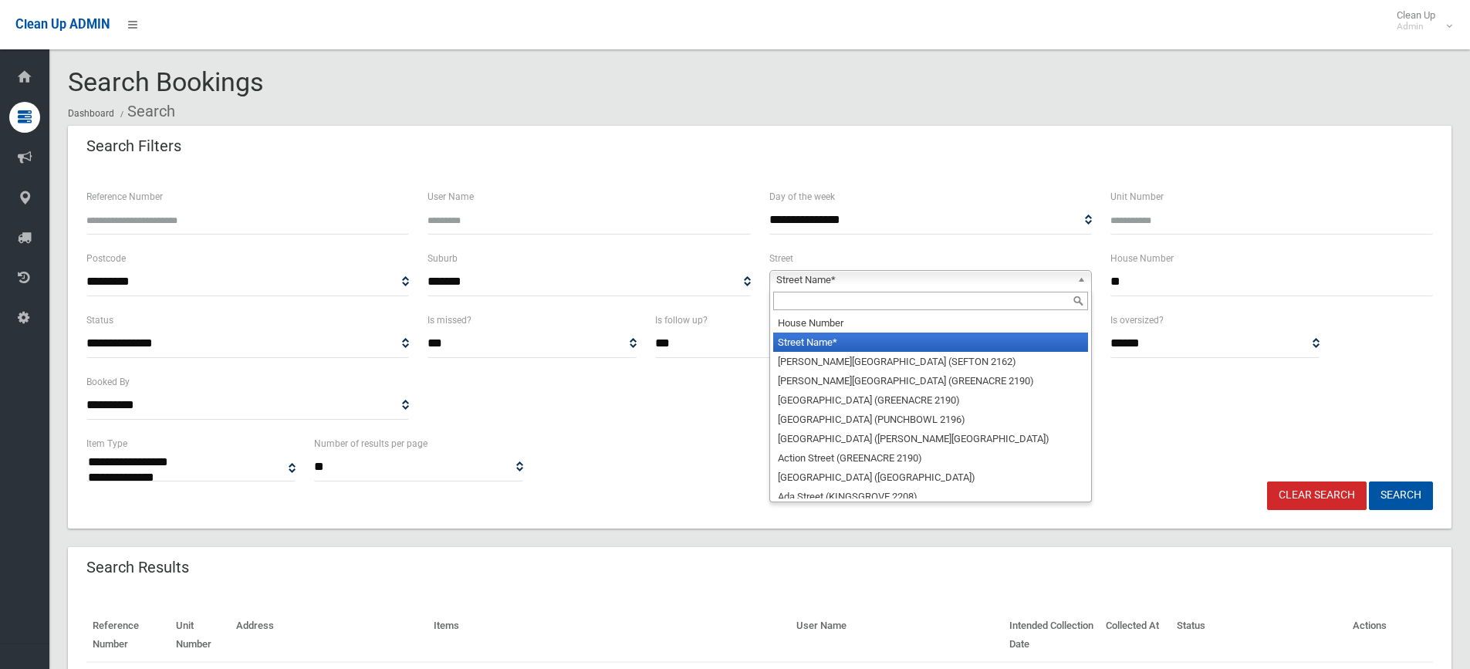
click at [960, 309] on input "text" at bounding box center [930, 301] width 315 height 19
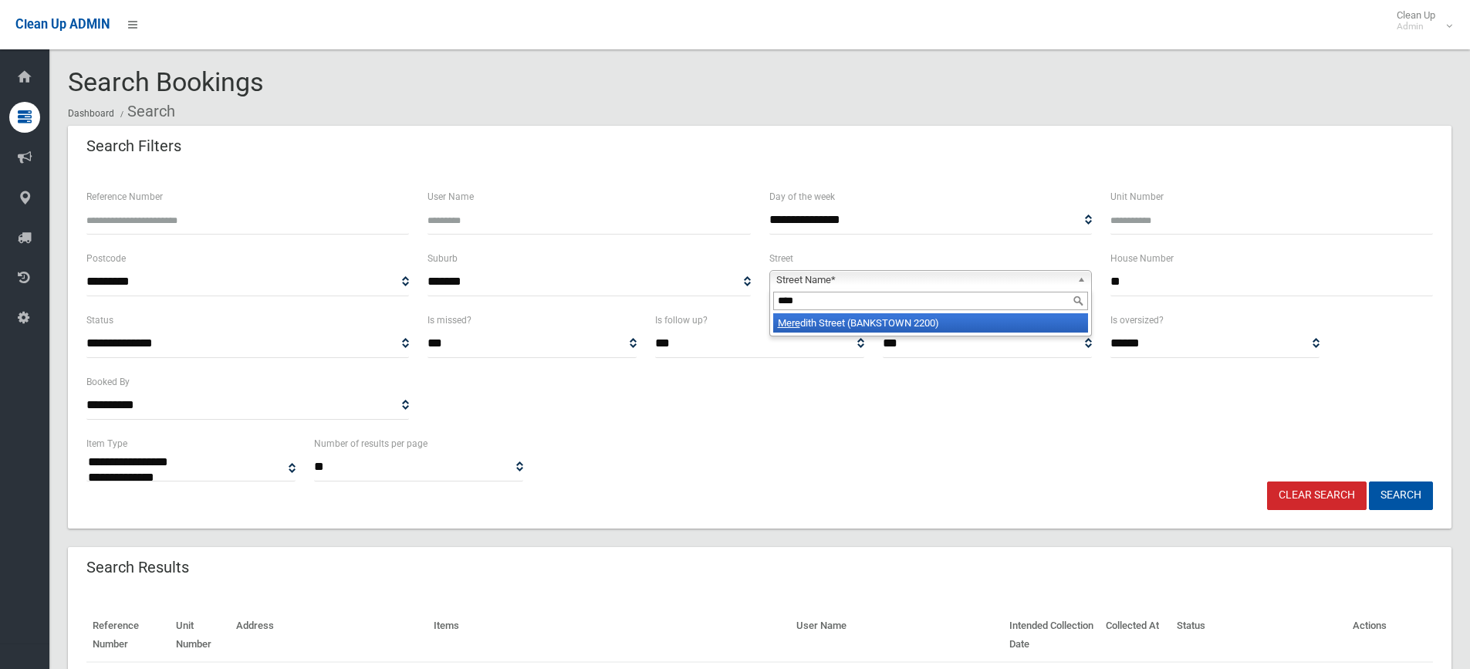
type input "****"
click at [930, 329] on li "Mere dith Street (BANKSTOWN 2200)" at bounding box center [930, 322] width 315 height 19
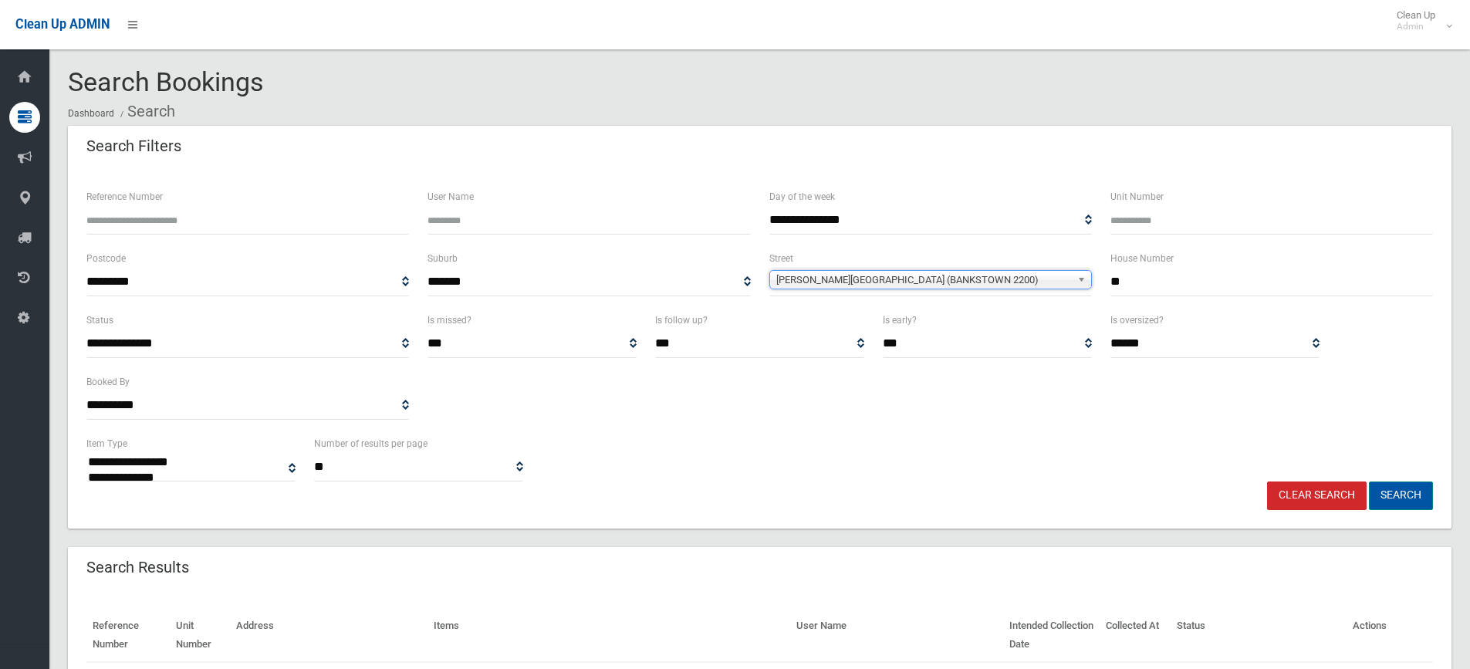
click at [1405, 495] on button "Search" at bounding box center [1401, 495] width 64 height 29
select select
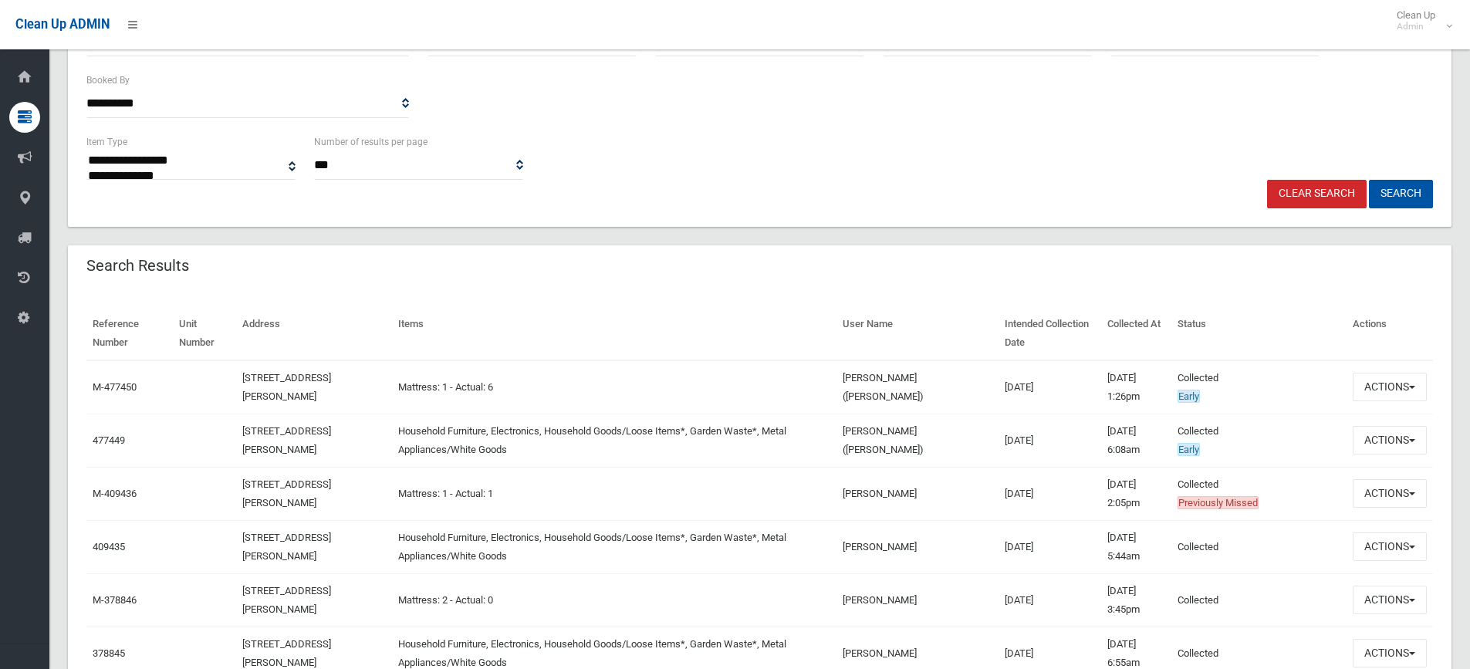
scroll to position [306, 0]
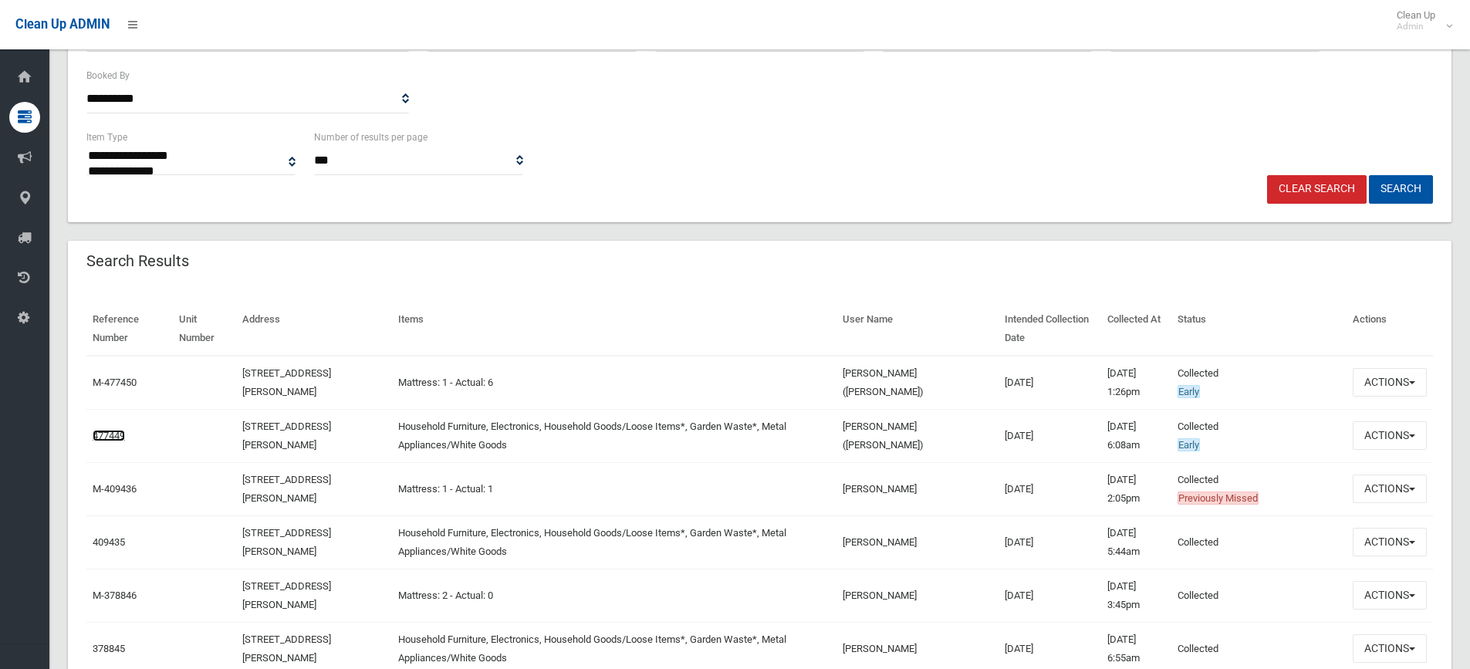
click at [105, 430] on link "477449" at bounding box center [109, 436] width 32 height 12
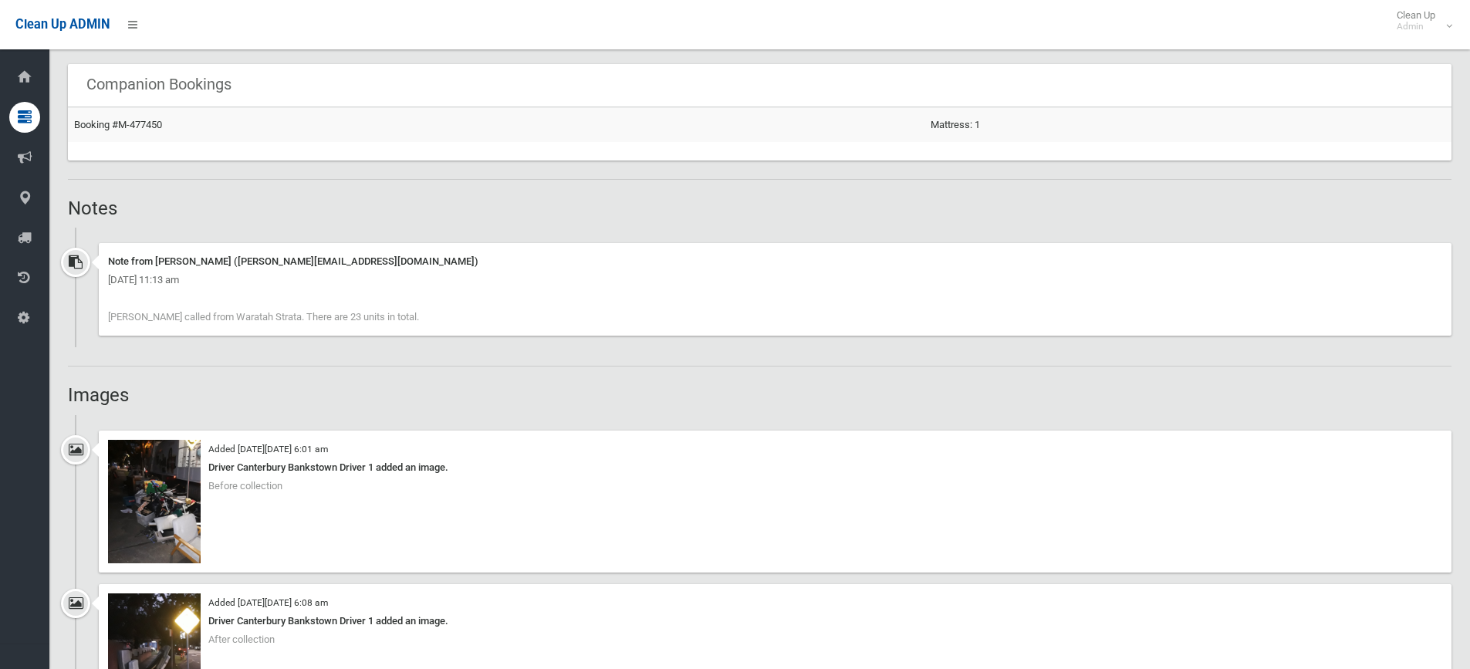
scroll to position [1003, 0]
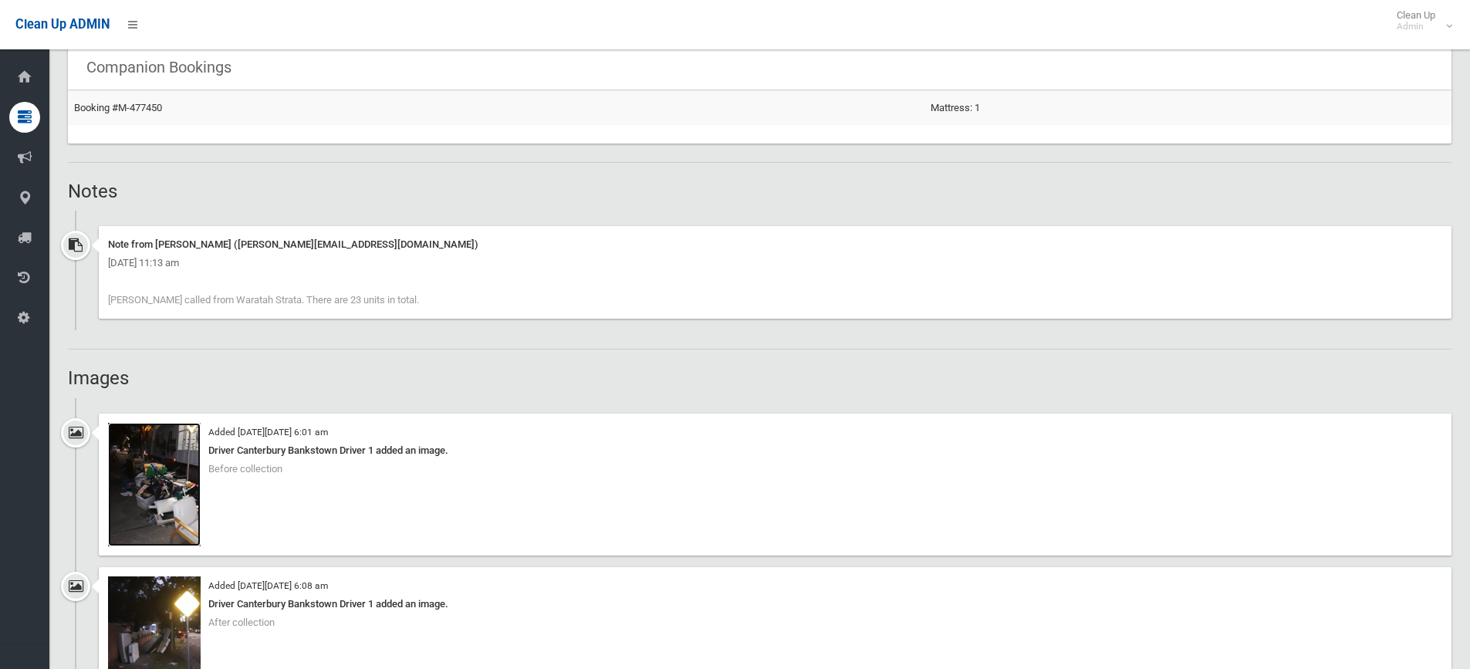
click at [184, 476] on img at bounding box center [154, 484] width 93 height 123
click at [171, 628] on img at bounding box center [154, 637] width 93 height 123
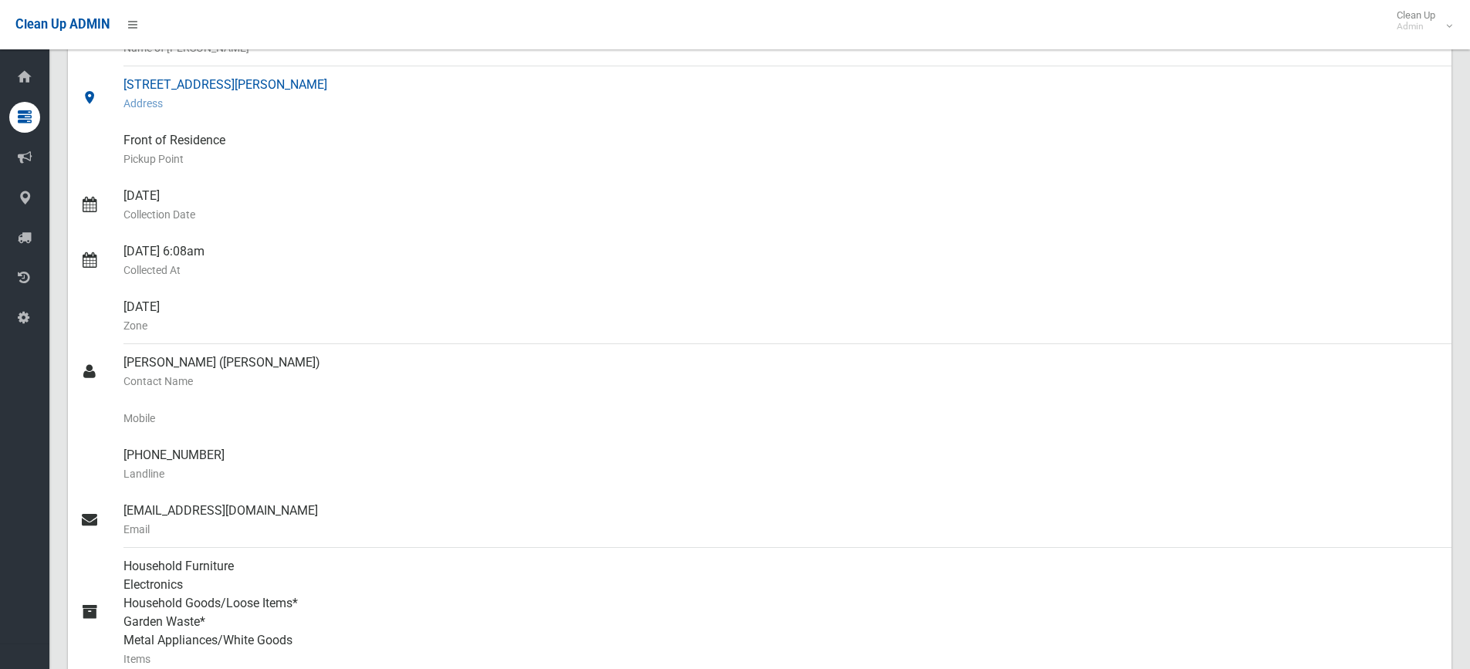
scroll to position [0, 0]
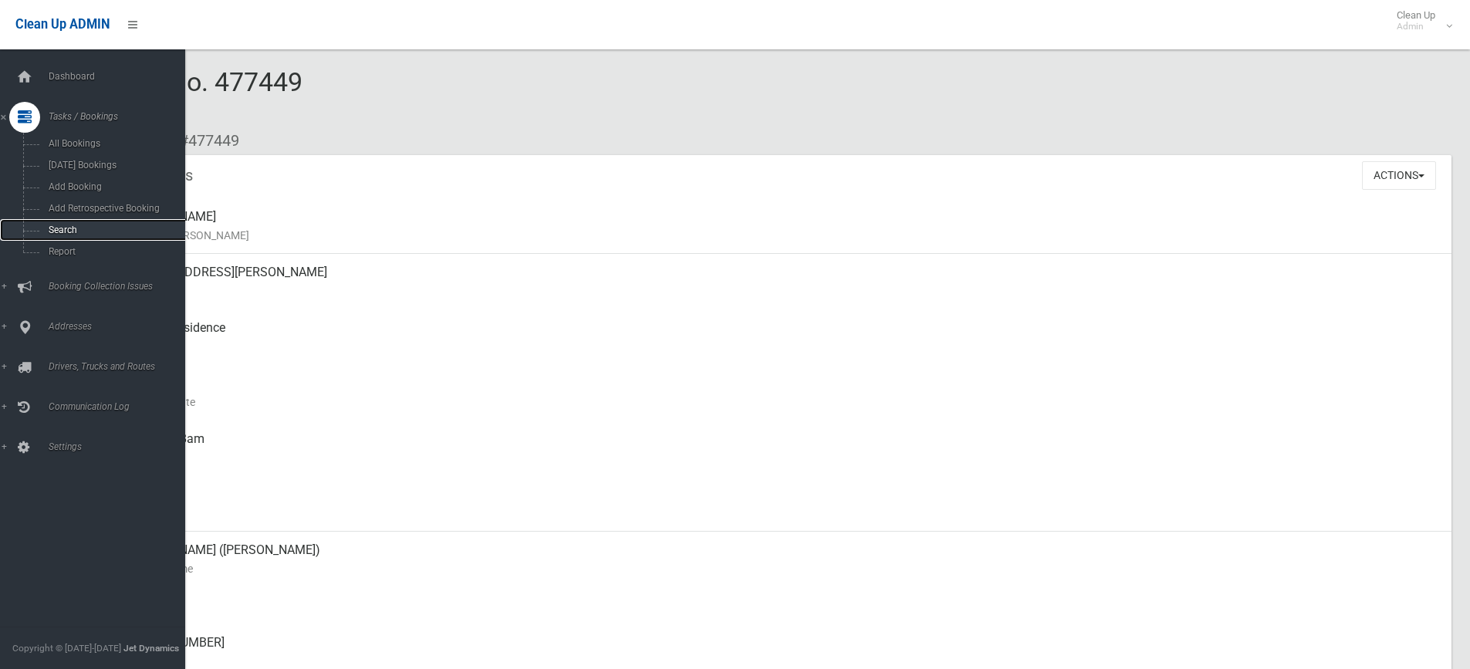
click at [55, 231] on span "Search" at bounding box center [114, 230] width 140 height 11
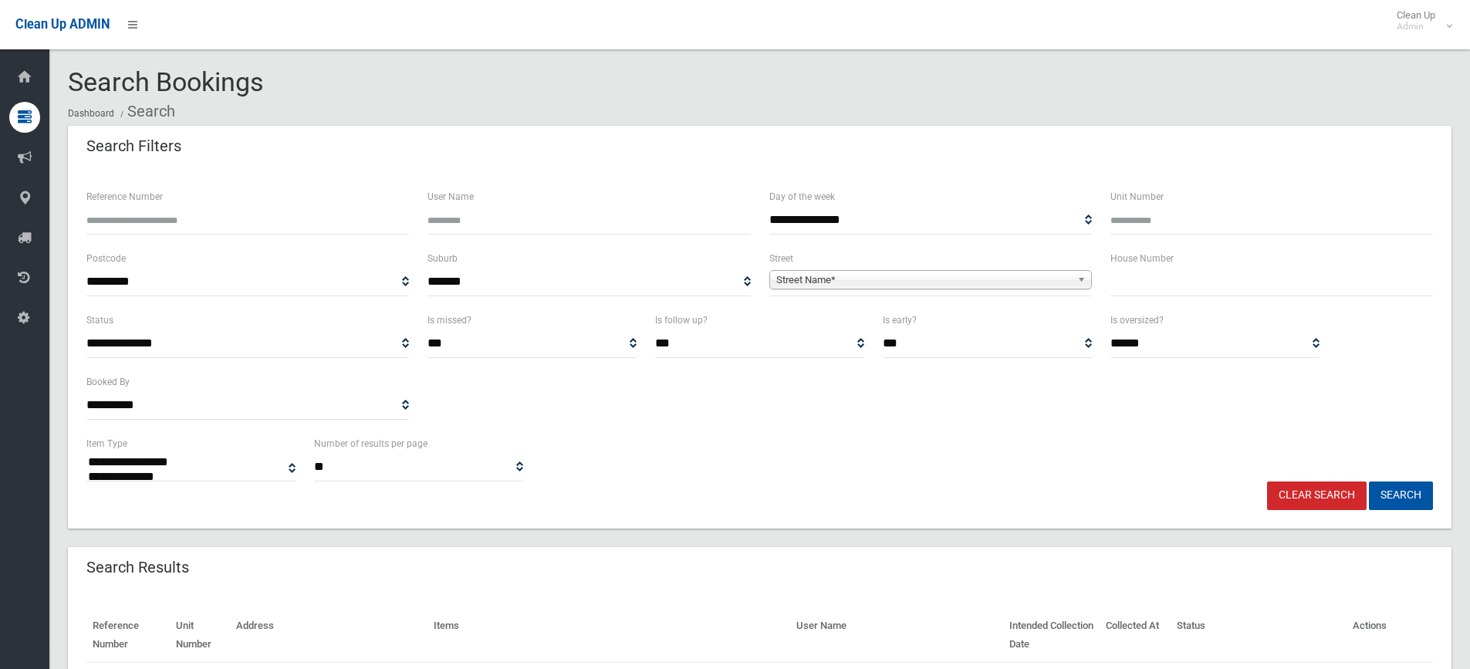
select select
click at [136, 221] on input "Reference Number" at bounding box center [247, 220] width 323 height 29
type input "******"
click at [1369, 481] on button "Search" at bounding box center [1401, 495] width 64 height 29
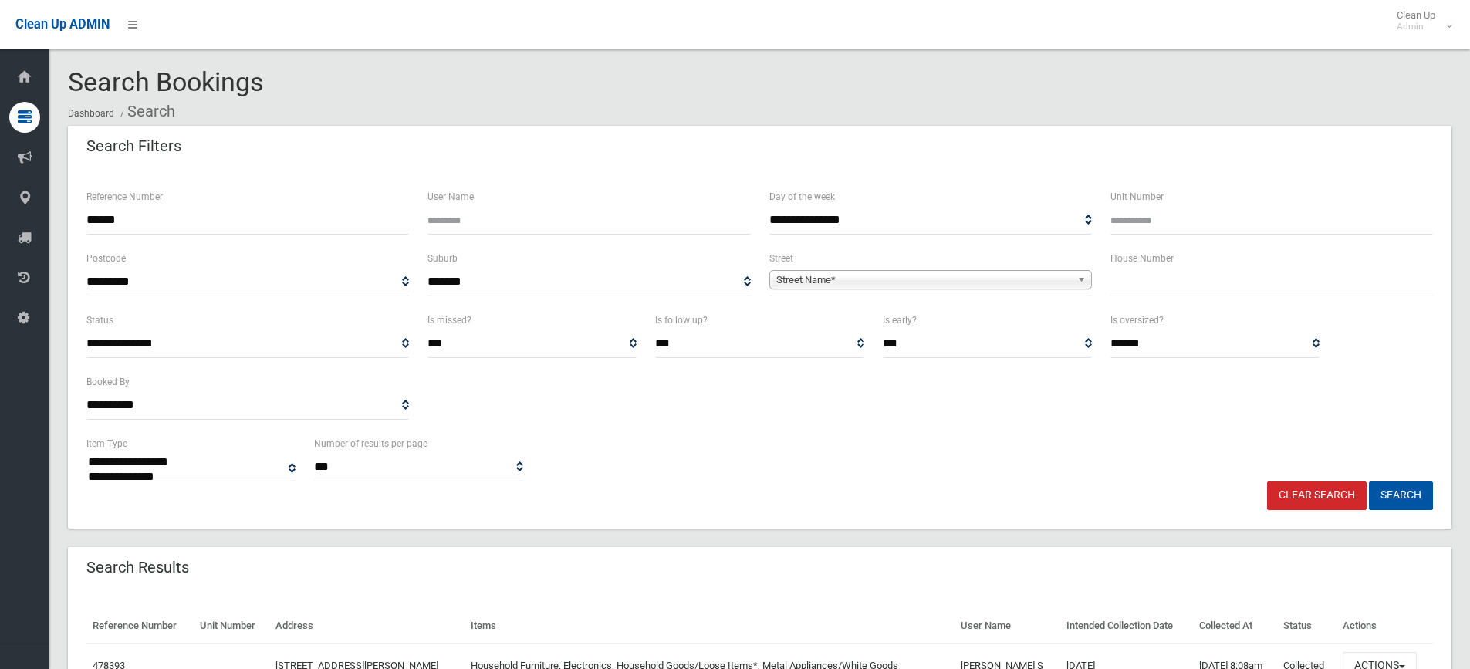
select select
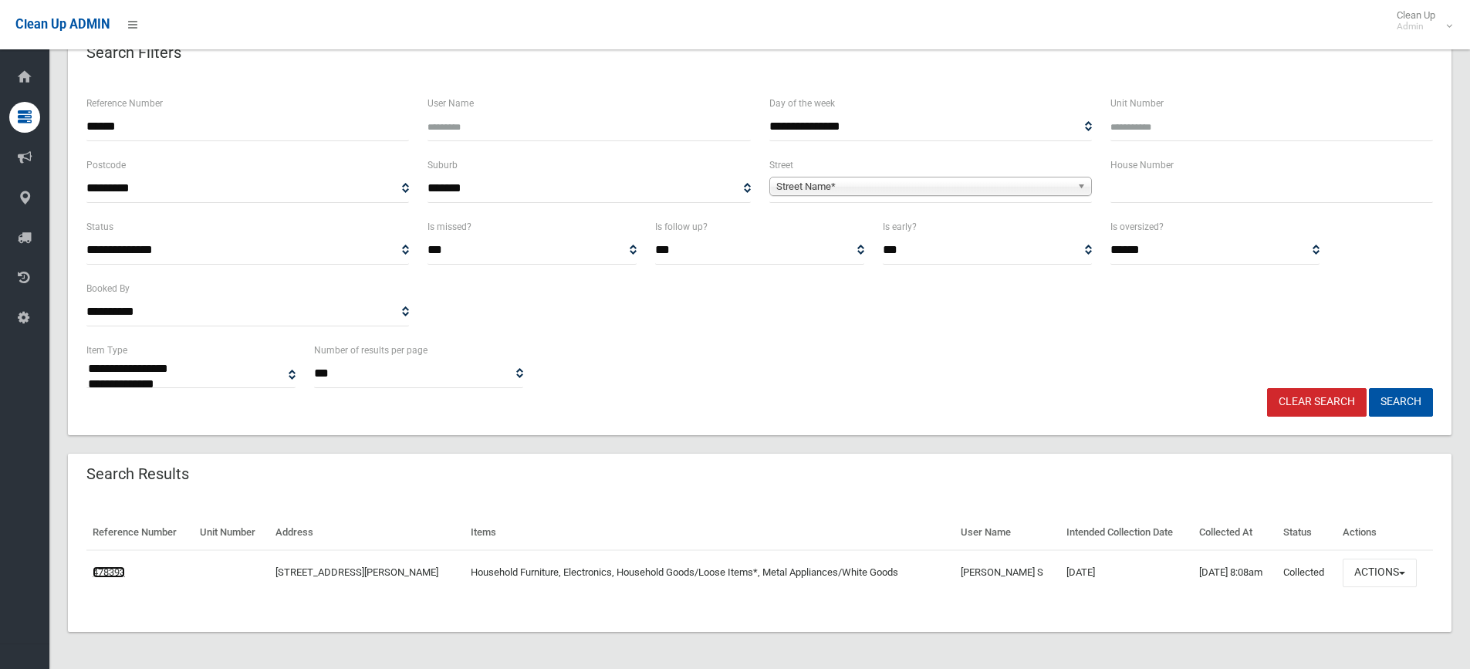
click at [117, 570] on link "478393" at bounding box center [109, 572] width 32 height 12
click at [1152, 192] on input "text" at bounding box center [1271, 188] width 323 height 29
type input "***"
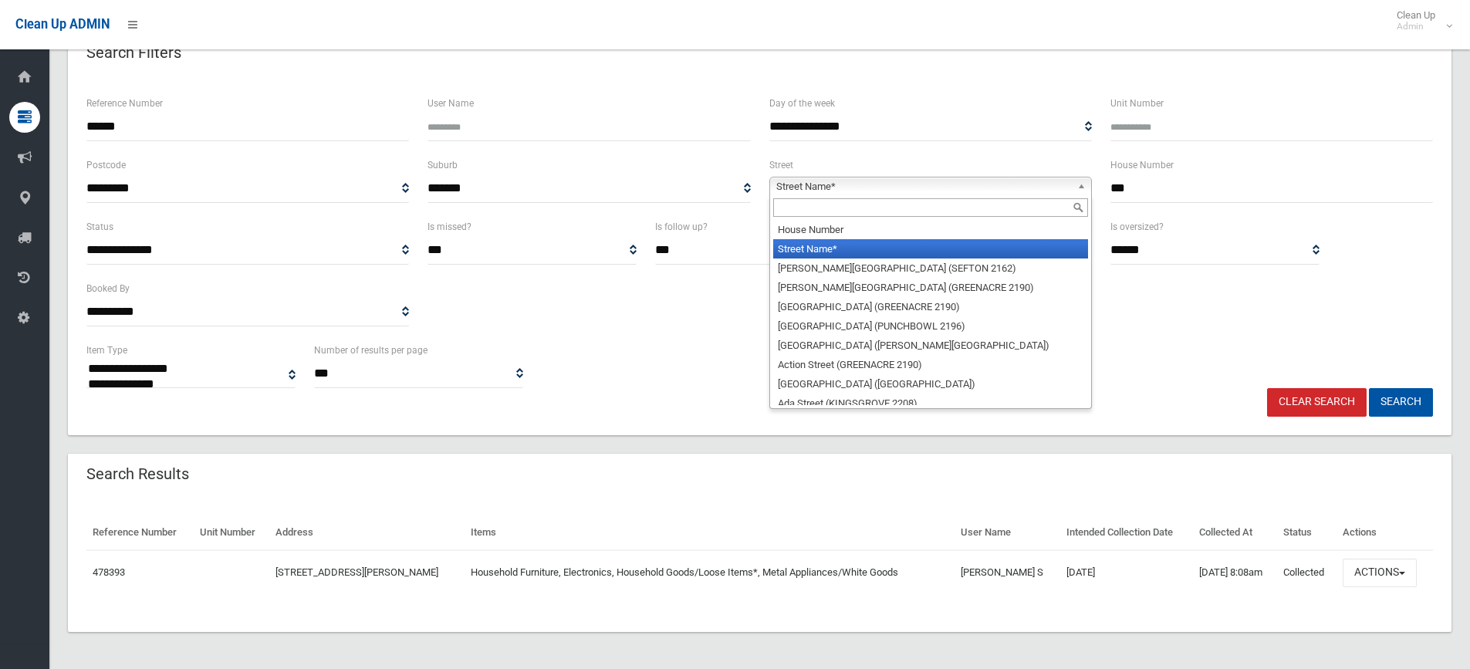
click at [1080, 185] on b at bounding box center [1084, 186] width 14 height 18
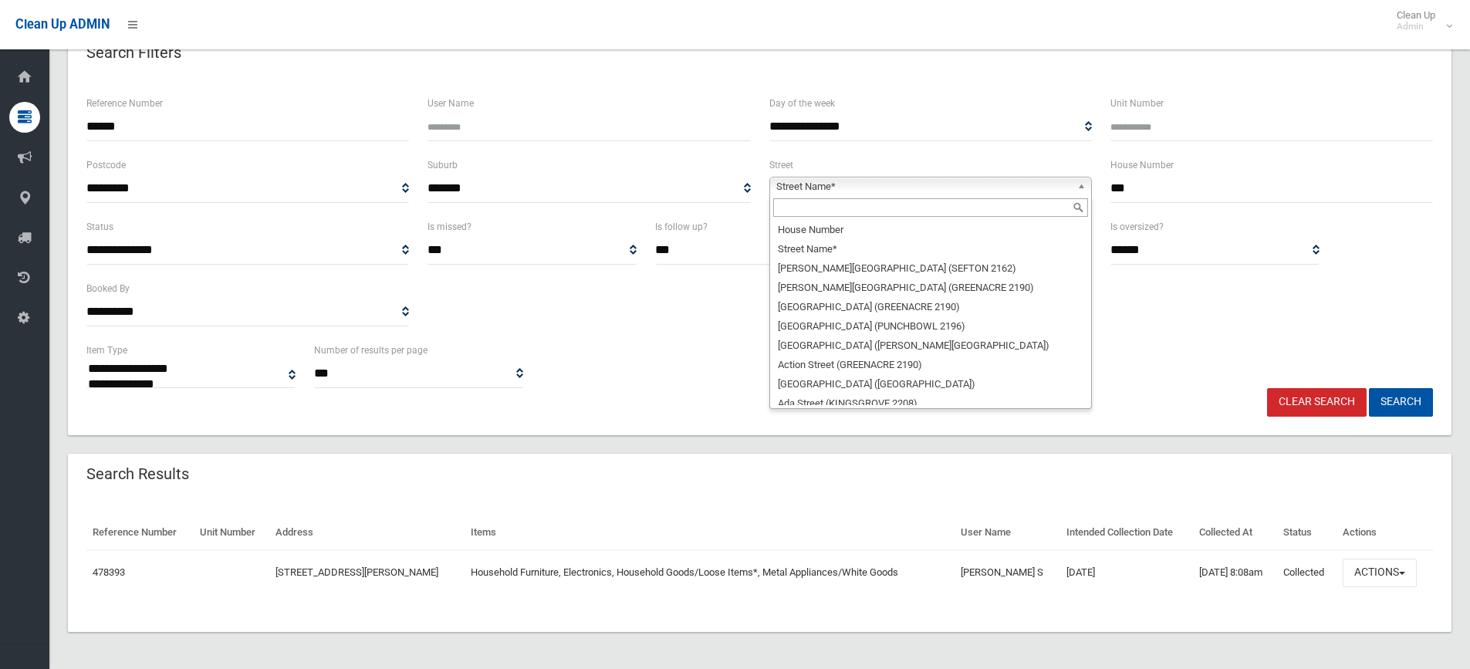
click at [896, 205] on input "text" at bounding box center [930, 207] width 315 height 19
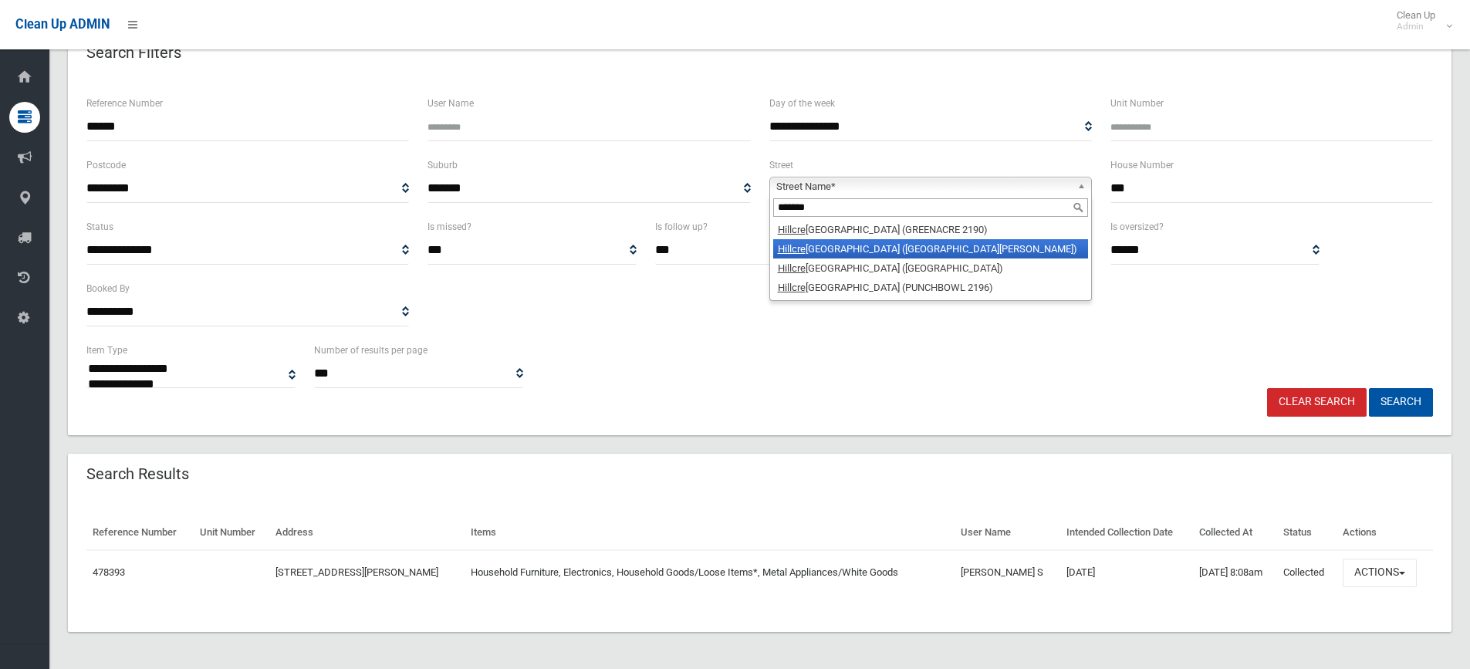
type input "*******"
click at [888, 250] on li "Hillcre st Avenue (MOUNT LEWIS 2190)" at bounding box center [930, 248] width 315 height 19
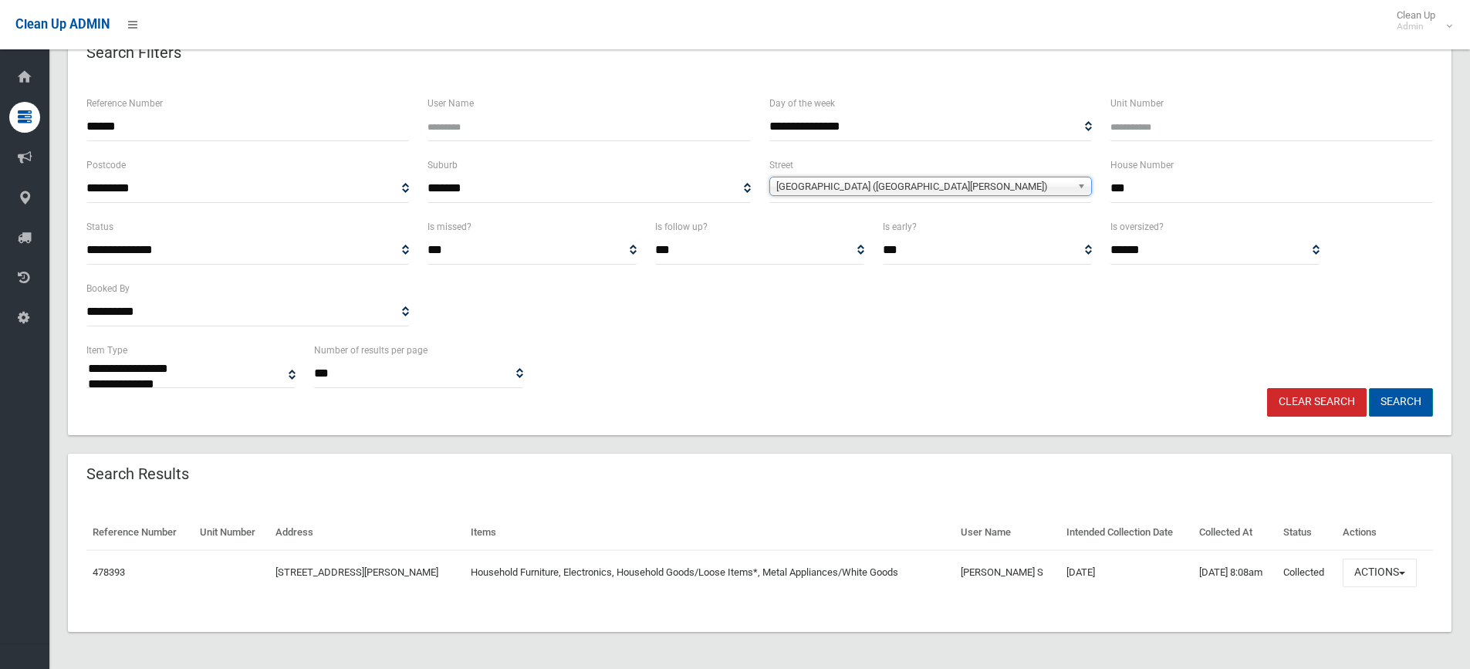
click at [1388, 404] on button "Search" at bounding box center [1401, 402] width 64 height 29
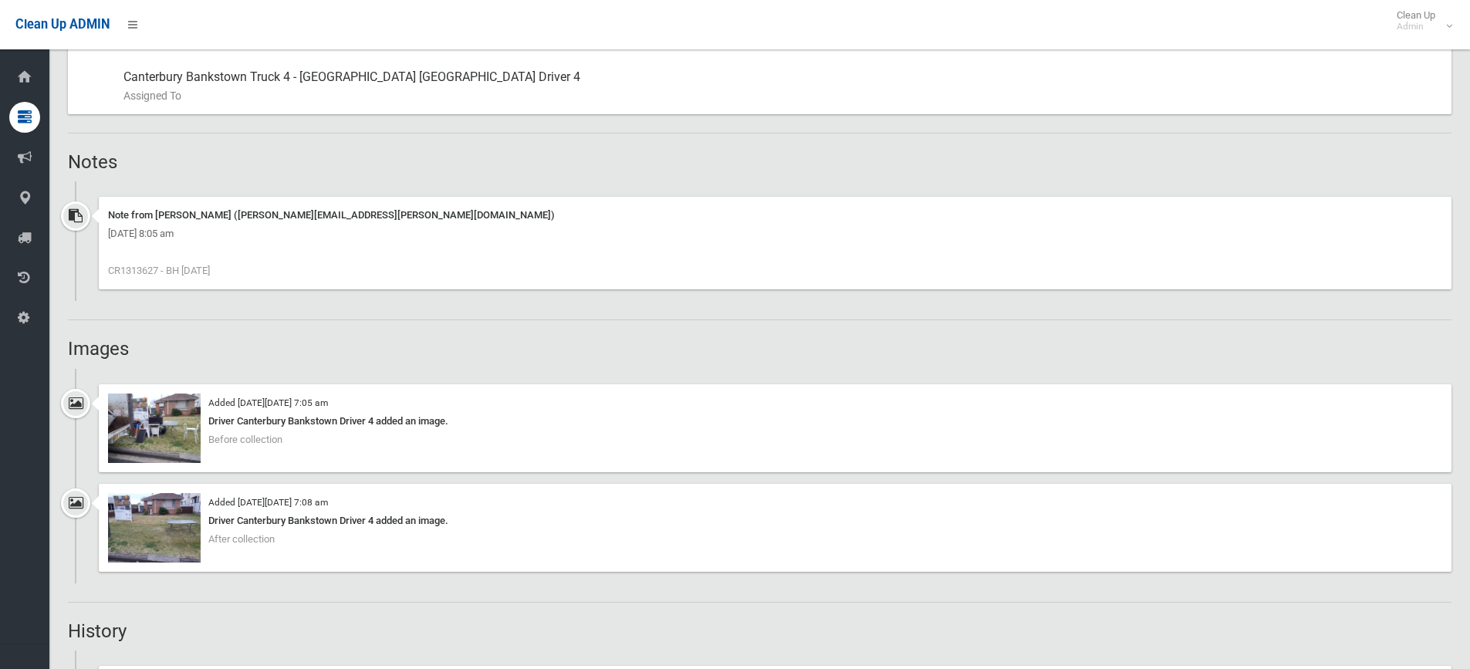
scroll to position [926, 0]
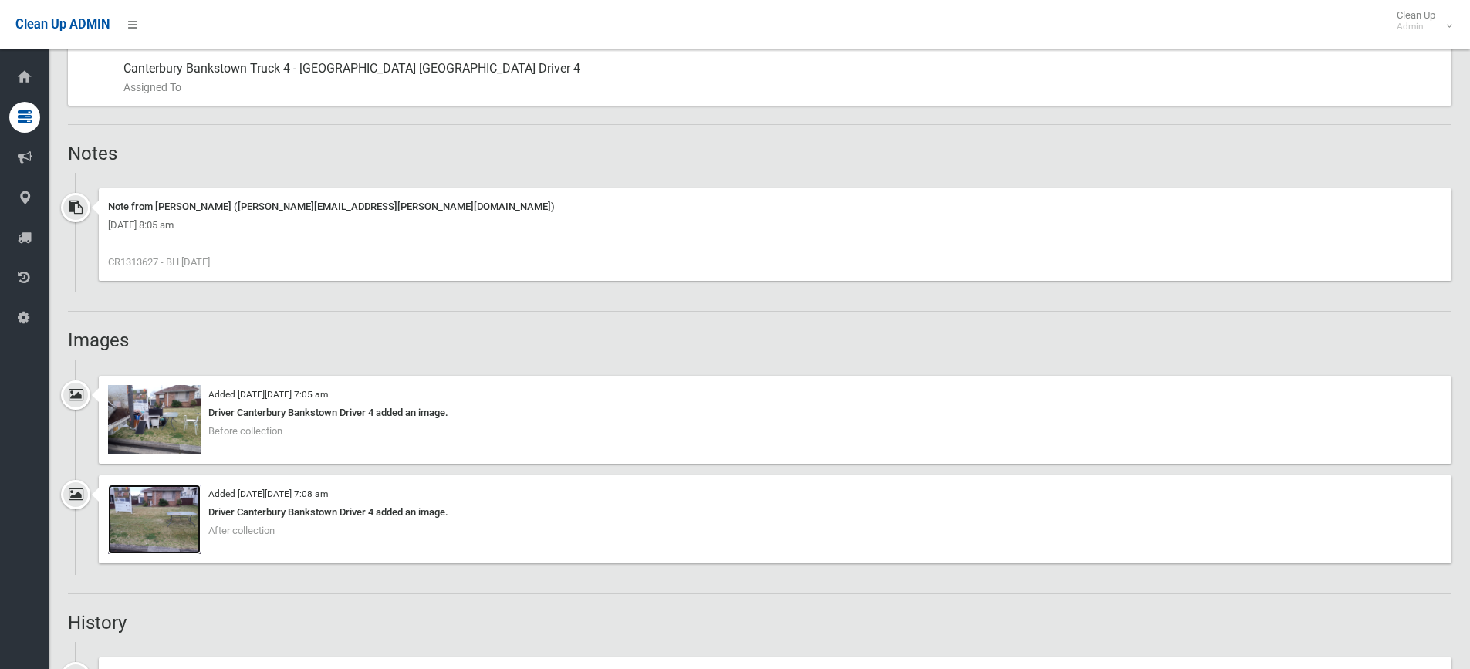
click at [167, 528] on img at bounding box center [154, 519] width 93 height 69
click at [165, 418] on img at bounding box center [154, 419] width 93 height 69
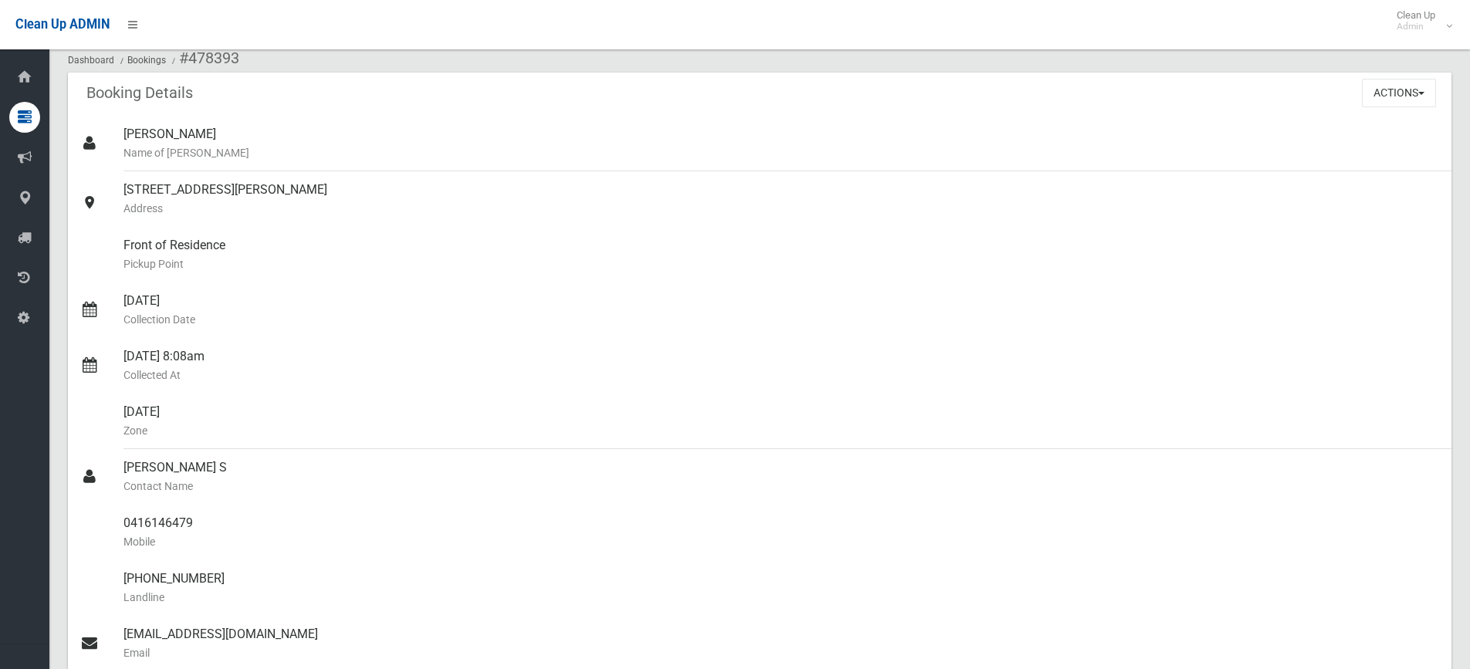
scroll to position [4, 0]
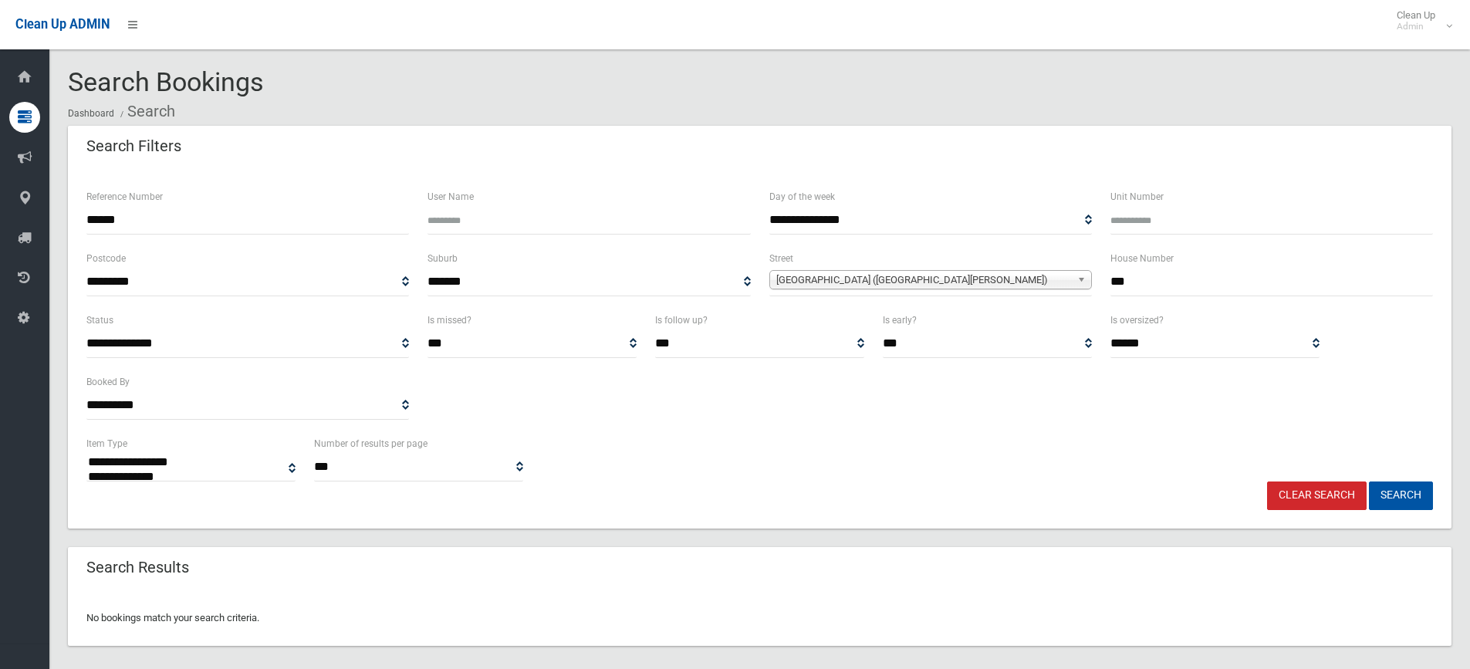
select select
click at [1169, 286] on input "***" at bounding box center [1271, 282] width 323 height 29
type input "***"
click at [1418, 495] on button "Search" at bounding box center [1401, 495] width 64 height 29
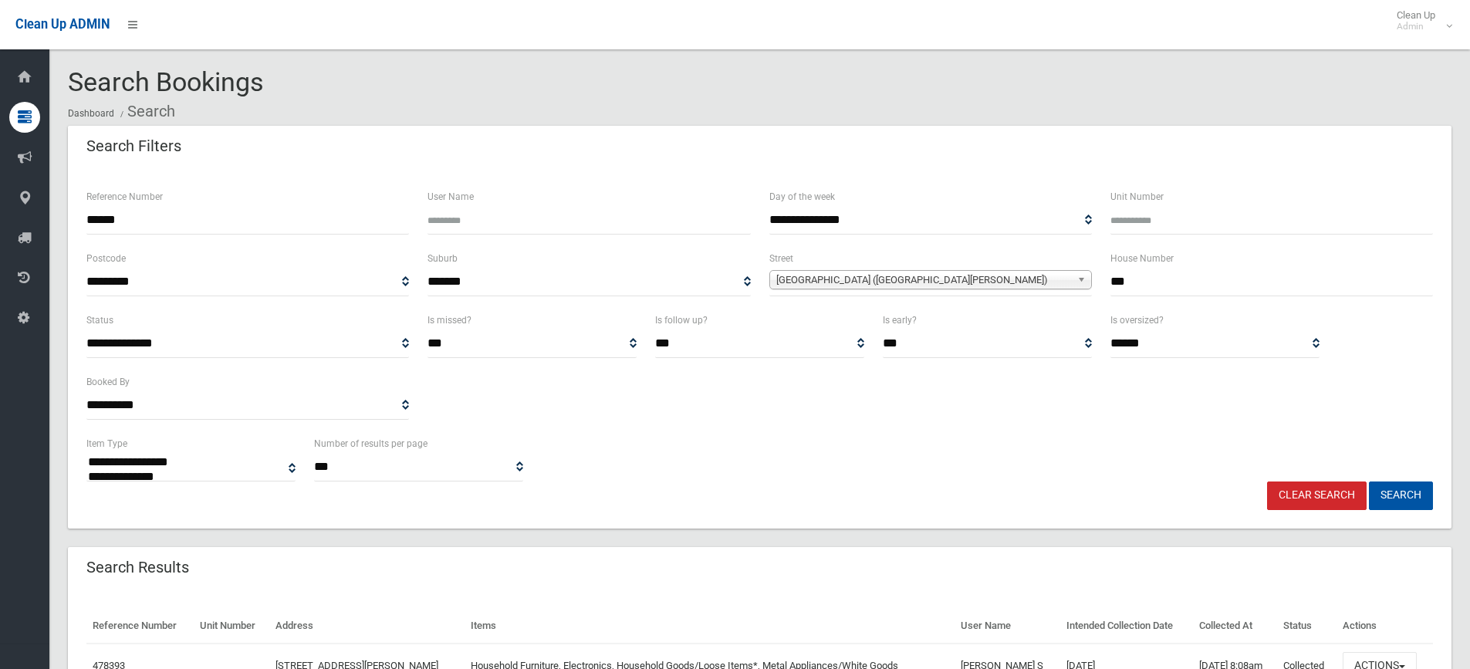
select select
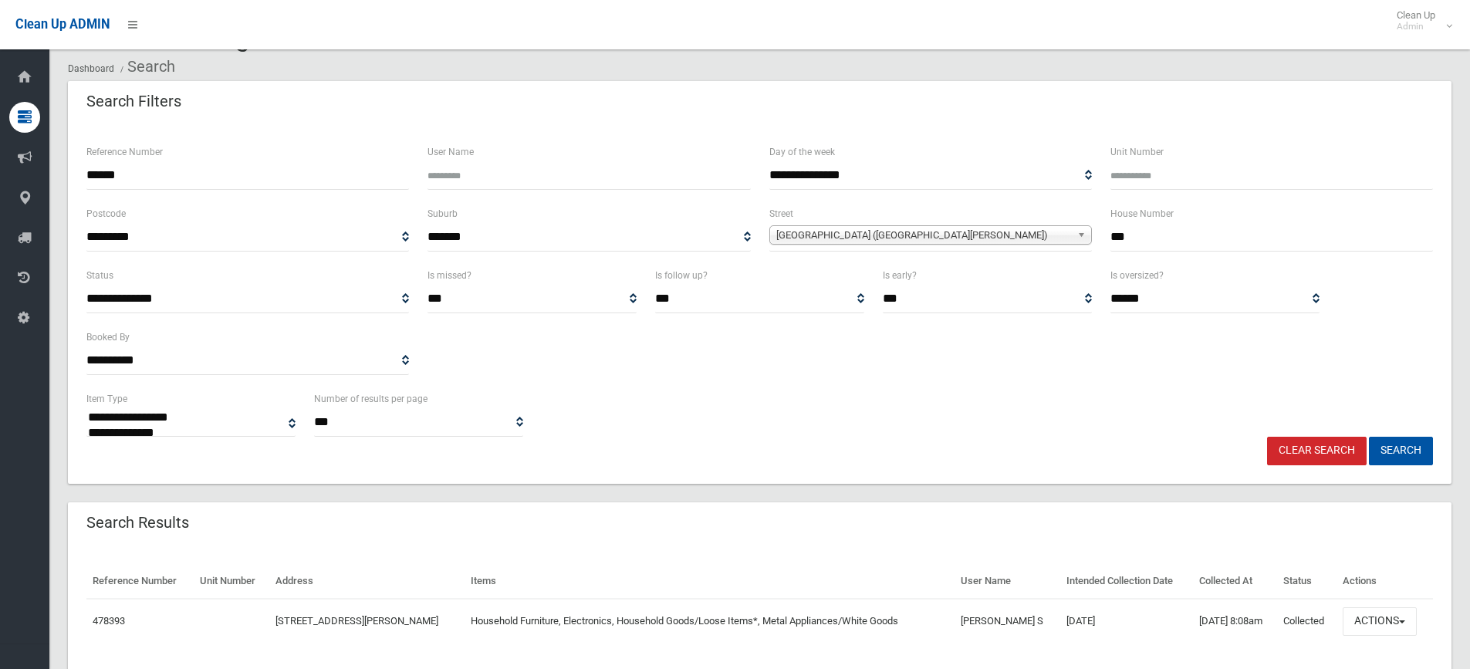
scroll to position [93, 0]
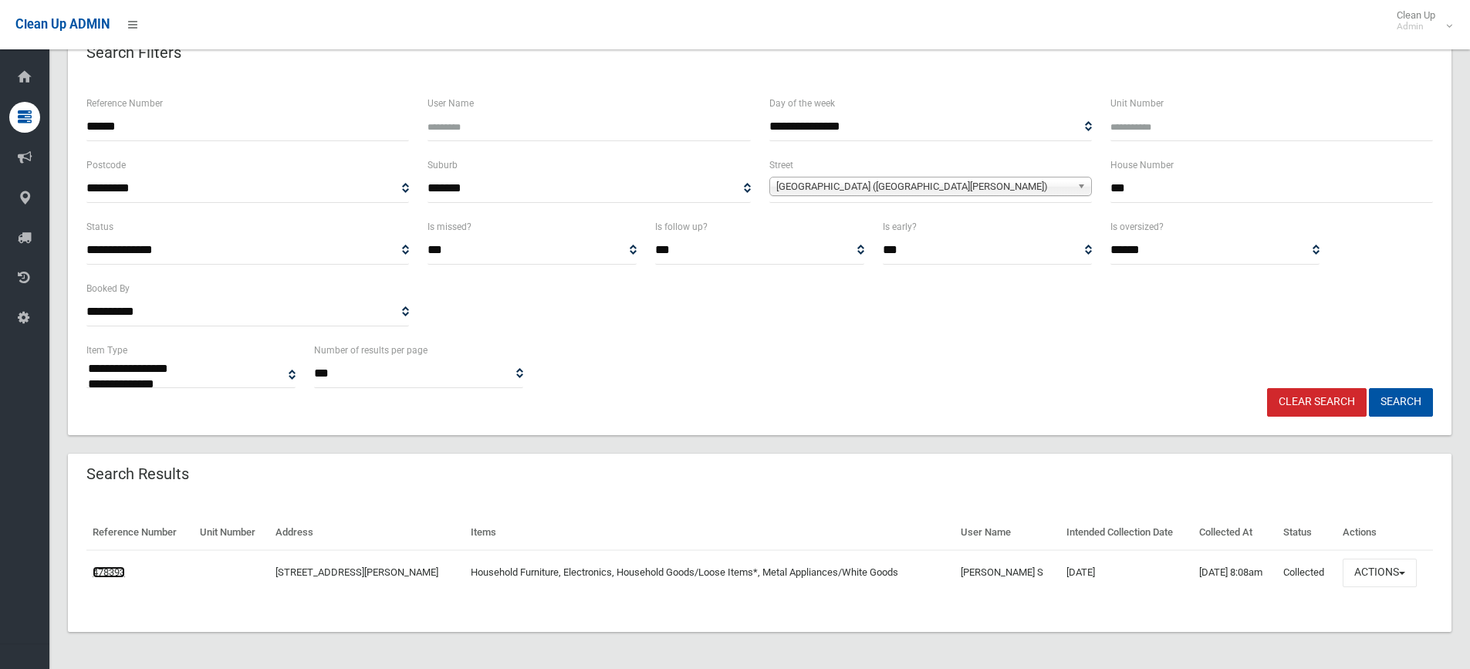
click at [114, 574] on link "478393" at bounding box center [109, 572] width 32 height 12
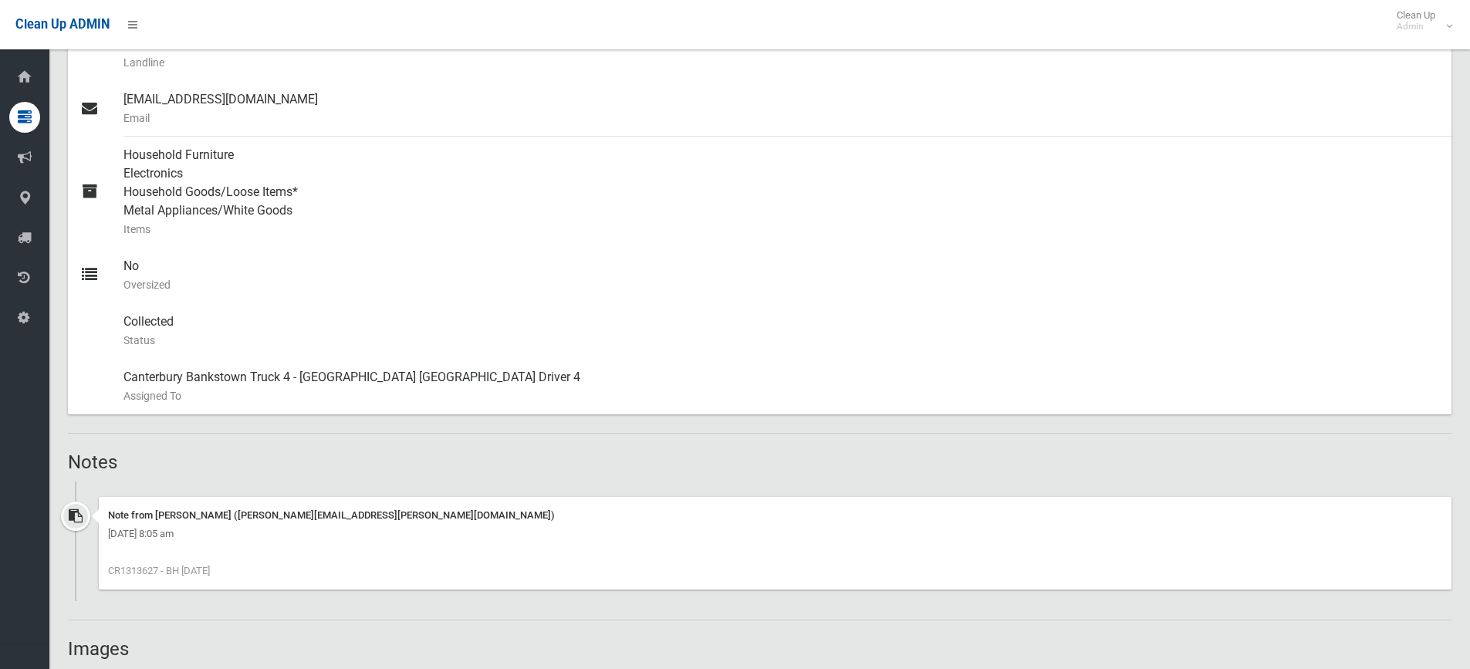
scroll to position [849, 0]
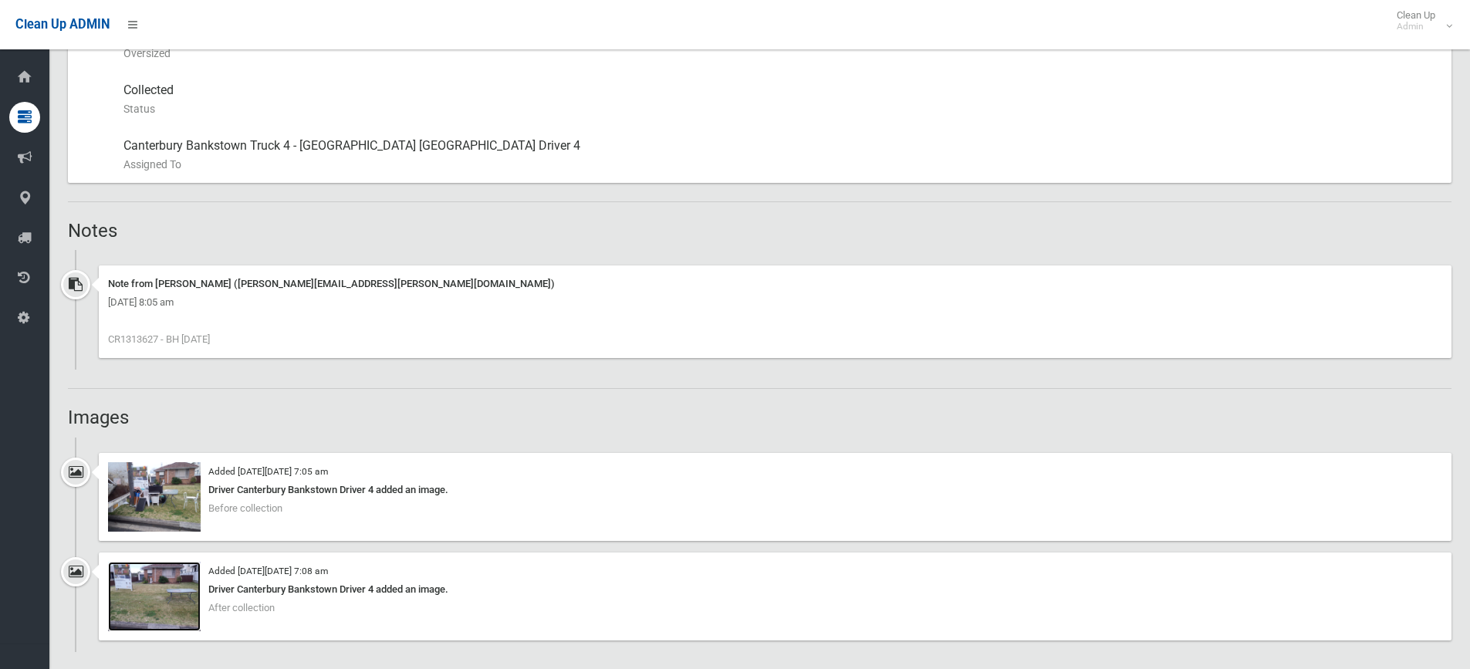
click at [137, 579] on img at bounding box center [154, 596] width 93 height 69
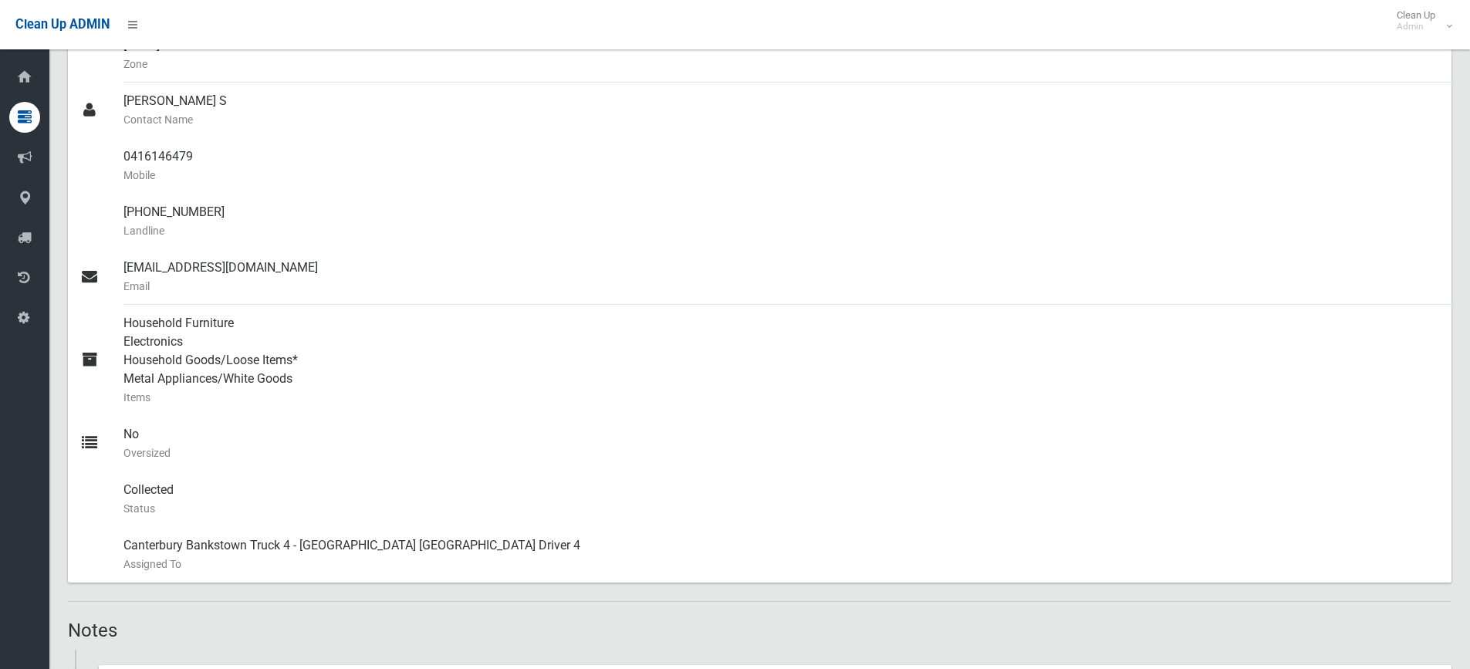
scroll to position [0, 0]
